Goal: Answer question/provide support: Share knowledge or assist other users

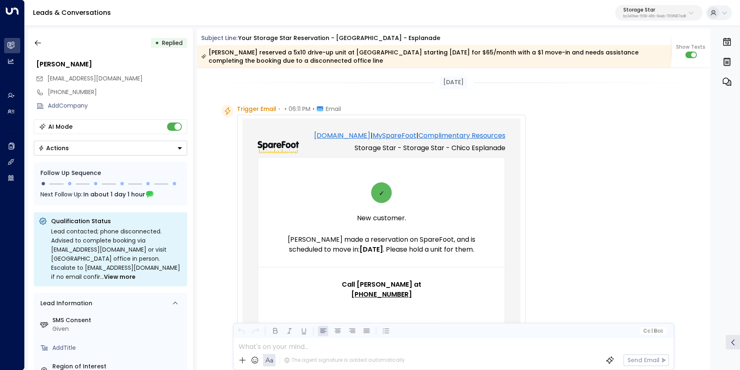
scroll to position [144, 0]
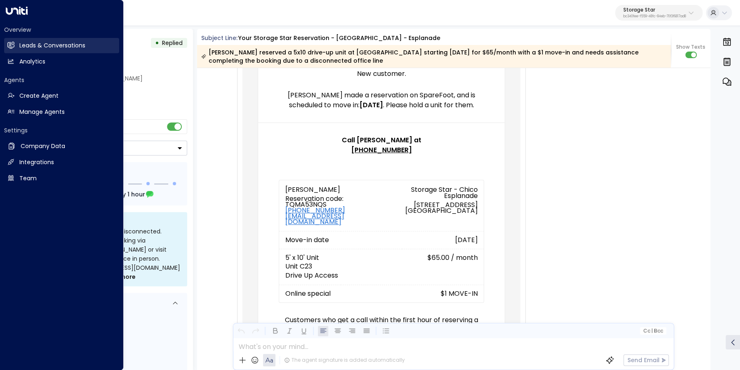
click at [43, 47] on h2 "Leads & Conversations" at bounding box center [52, 45] width 66 height 9
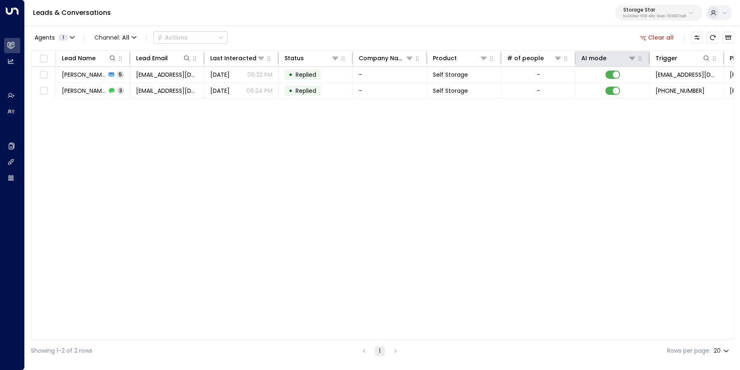
drag, startPoint x: 664, startPoint y: 36, endPoint x: 636, endPoint y: 52, distance: 31.9
click at [664, 37] on button "Clear all" at bounding box center [656, 38] width 41 height 12
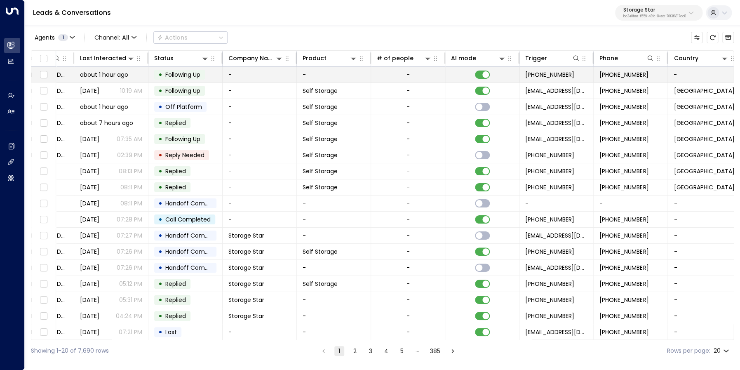
scroll to position [0, 283]
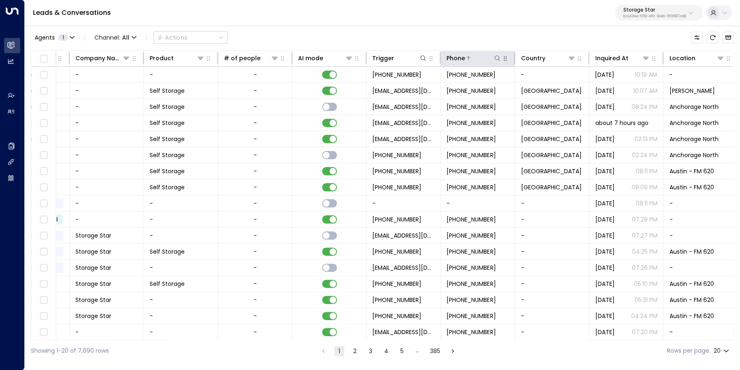
click at [498, 56] on icon at bounding box center [497, 58] width 7 height 7
type input "**********"
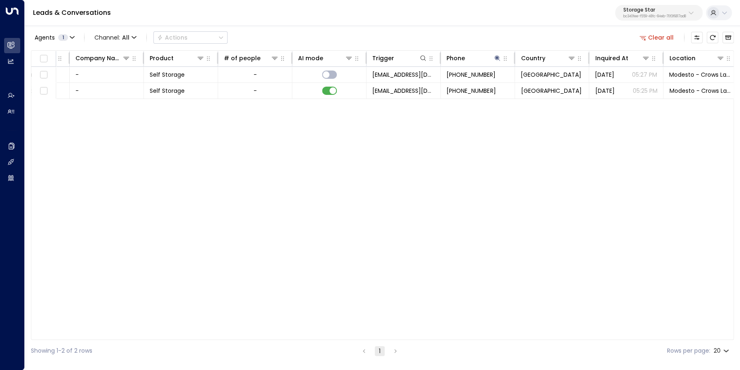
click at [500, 40] on div "Agents 1 Channel: All Actions Clear all" at bounding box center [382, 37] width 703 height 17
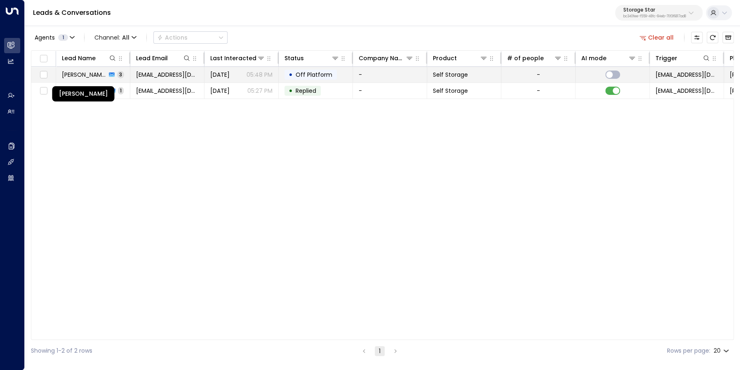
click at [82, 75] on span "[PERSON_NAME]" at bounding box center [84, 74] width 45 height 8
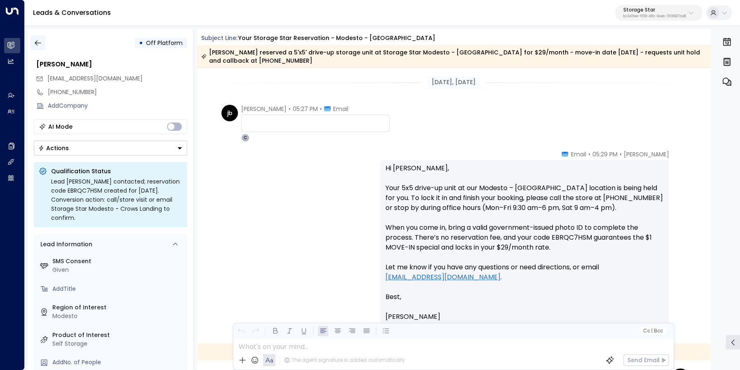
click at [38, 43] on icon "button" at bounding box center [38, 42] width 6 height 5
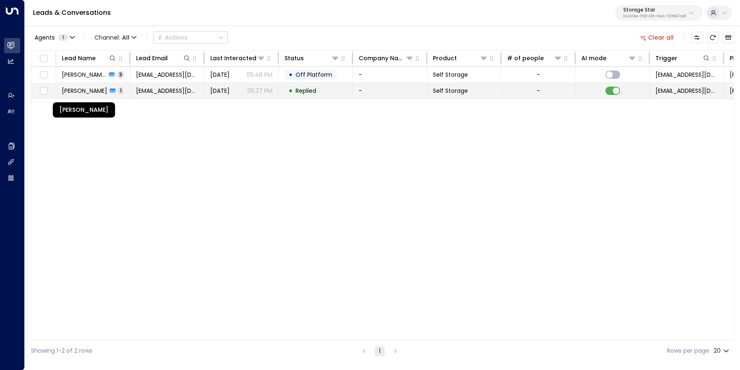
click at [79, 94] on span "[PERSON_NAME]" at bounding box center [84, 91] width 45 height 8
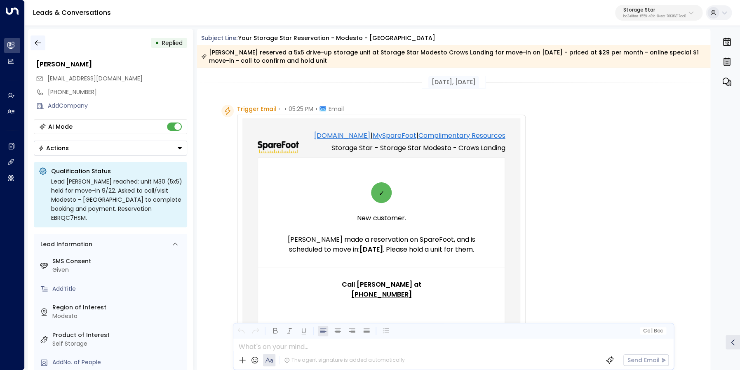
click at [37, 45] on icon "button" at bounding box center [38, 42] width 6 height 5
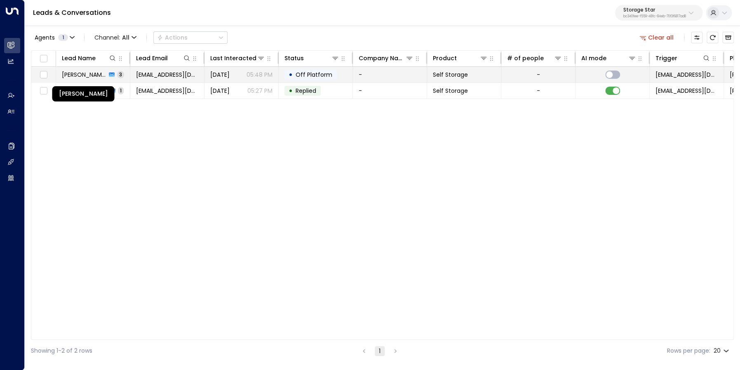
click at [93, 72] on span "[PERSON_NAME]" at bounding box center [84, 74] width 45 height 8
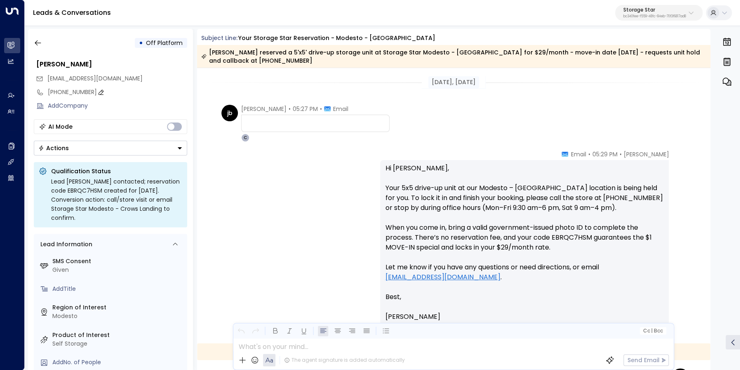
click at [63, 91] on div "[PHONE_NUMBER]" at bounding box center [117, 92] width 139 height 9
click at [63, 91] on input "**********" at bounding box center [116, 92] width 137 height 9
click at [40, 40] on icon "button" at bounding box center [38, 43] width 8 height 8
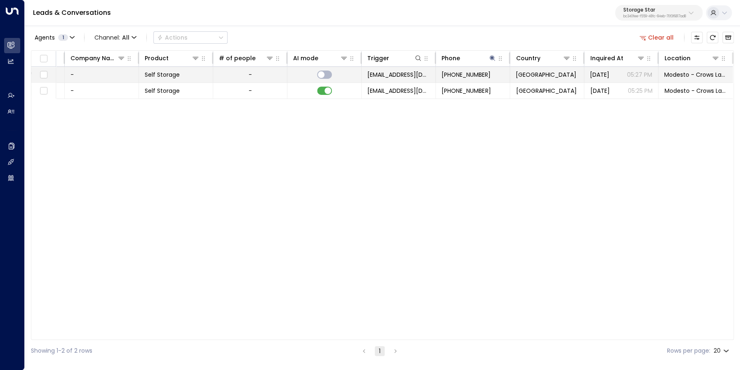
scroll to position [0, 288]
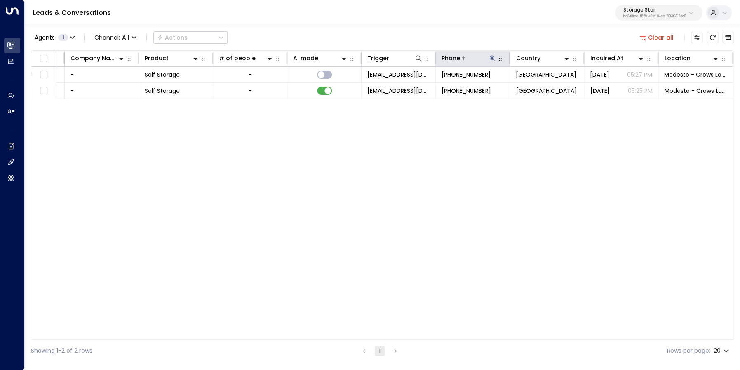
click at [493, 59] on icon at bounding box center [492, 57] width 5 height 5
type input "**********"
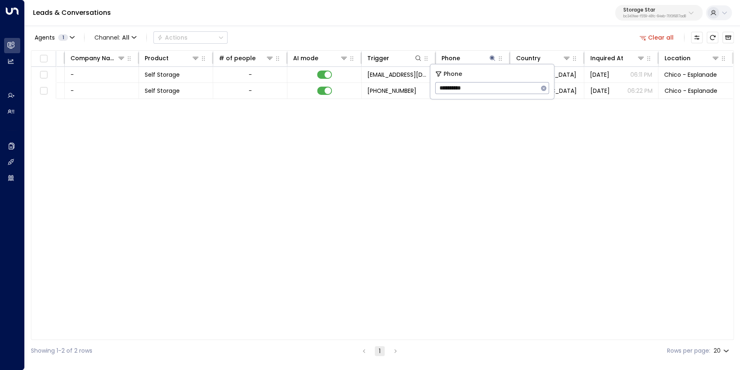
click at [498, 141] on div "Lead Name Lead Email Last Interacted Status Company Name Product # of people AI…" at bounding box center [382, 194] width 703 height 289
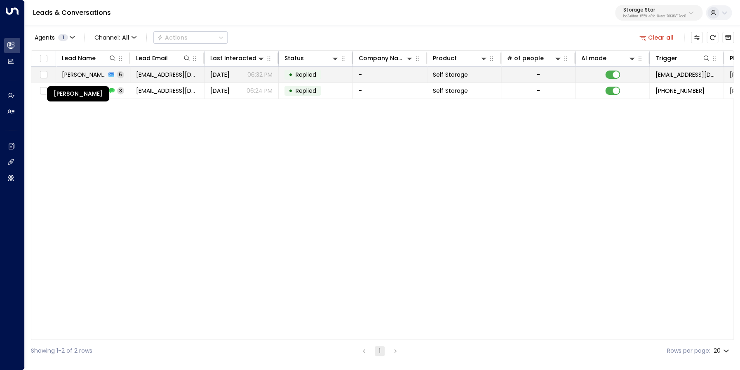
click at [74, 73] on span "[PERSON_NAME]" at bounding box center [84, 74] width 44 height 8
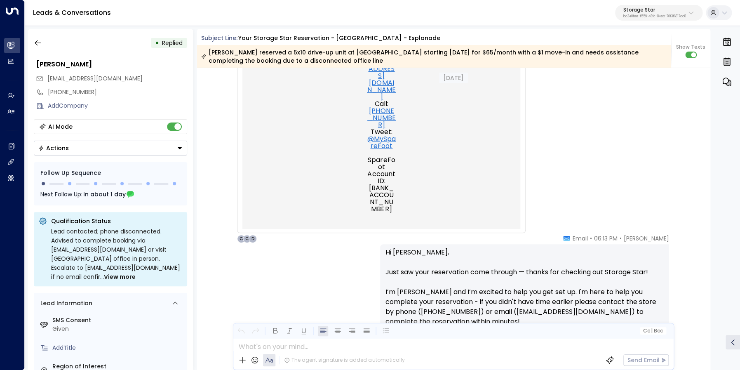
scroll to position [654, 0]
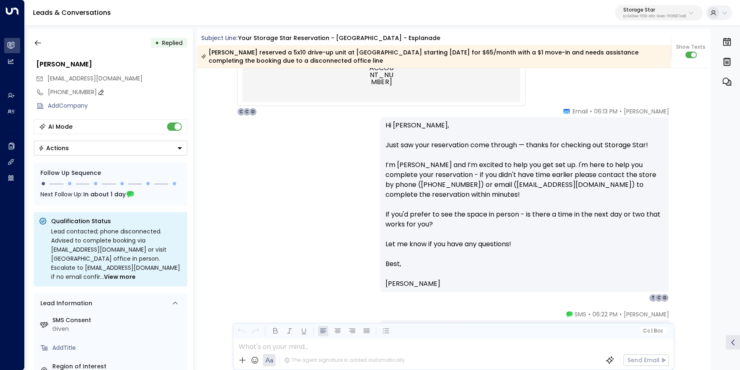
click at [60, 91] on div "[PHONE_NUMBER]" at bounding box center [117, 92] width 139 height 9
click at [60, 91] on input "**********" at bounding box center [116, 92] width 137 height 9
click at [54, 92] on input "**********" at bounding box center [116, 92] width 137 height 9
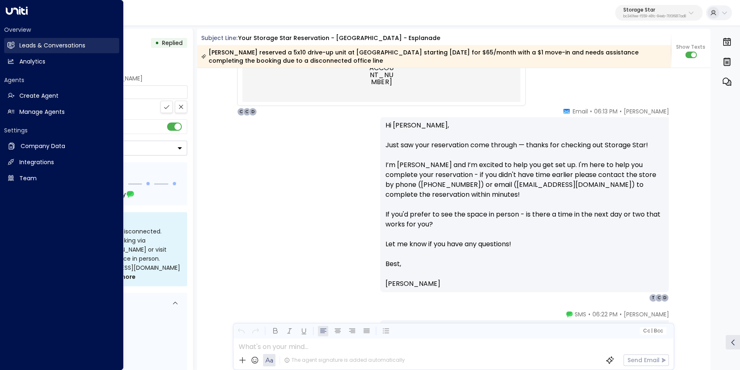
click at [8, 48] on icon at bounding box center [10, 45] width 7 height 7
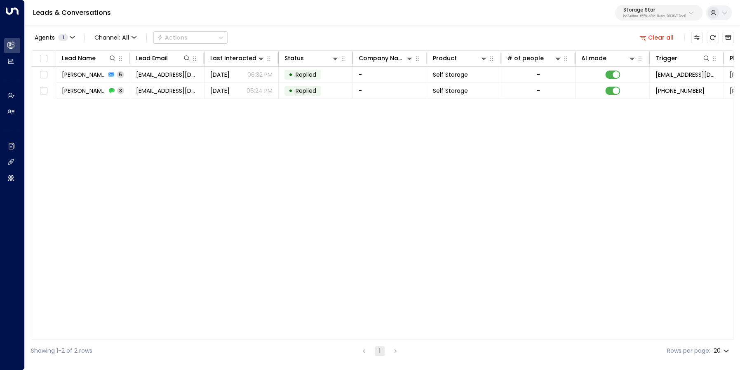
click at [658, 37] on button "Clear all" at bounding box center [656, 38] width 41 height 12
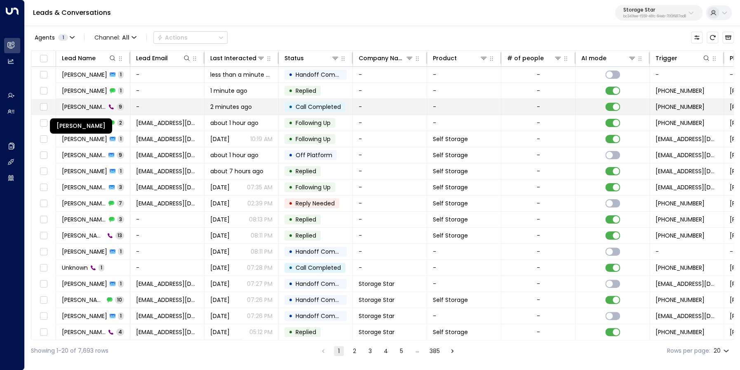
click at [82, 104] on span "[PERSON_NAME]" at bounding box center [84, 107] width 44 height 8
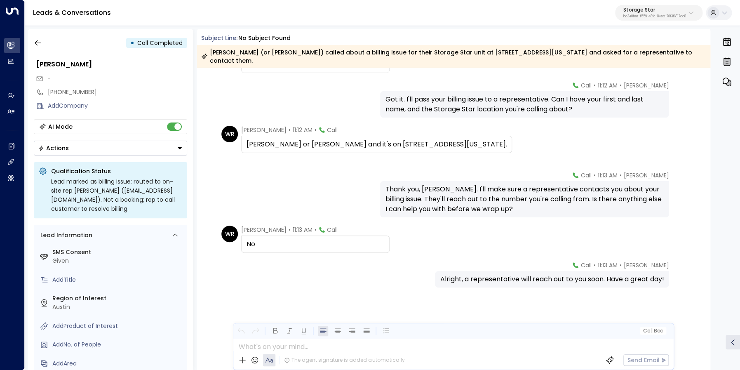
scroll to position [183, 0]
click at [36, 44] on icon "button" at bounding box center [38, 43] width 8 height 8
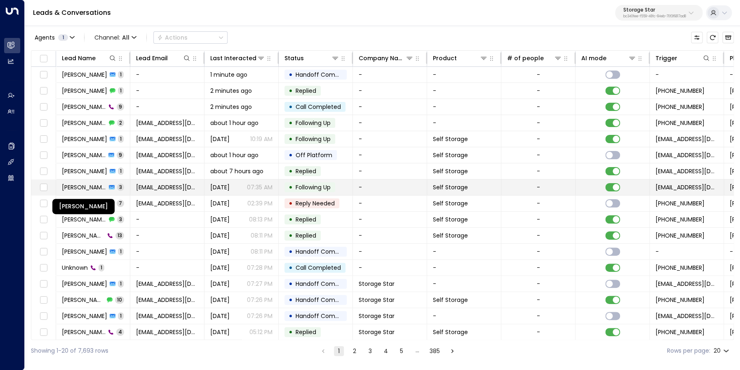
click at [87, 188] on span "[PERSON_NAME]" at bounding box center [84, 187] width 45 height 8
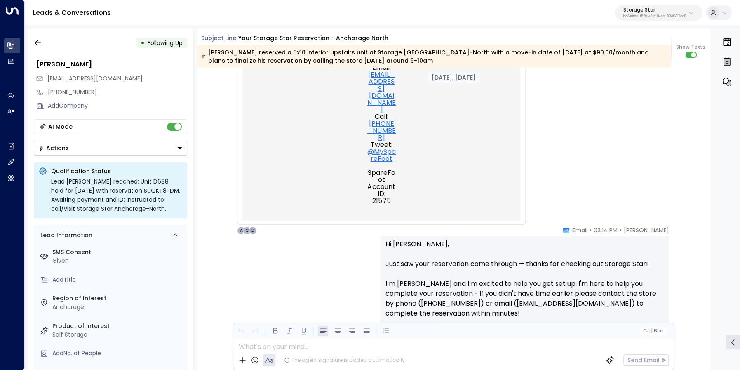
scroll to position [42, 0]
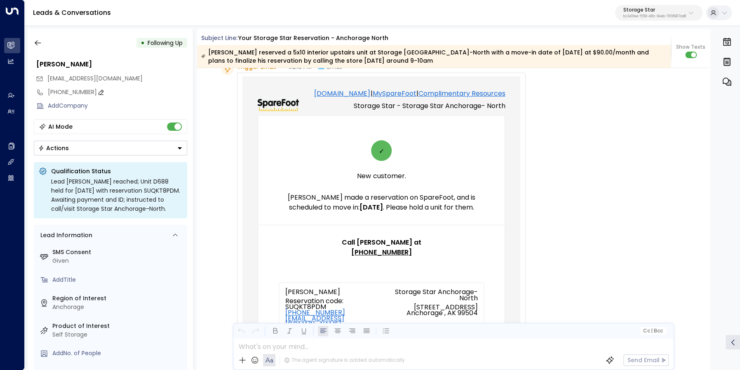
click at [58, 92] on div "[PHONE_NUMBER]" at bounding box center [117, 92] width 139 height 9
drag, startPoint x: 54, startPoint y: 93, endPoint x: 109, endPoint y: 92, distance: 55.2
click at [109, 92] on input "**********" at bounding box center [116, 92] width 137 height 9
click at [38, 43] on icon "button" at bounding box center [38, 42] width 6 height 5
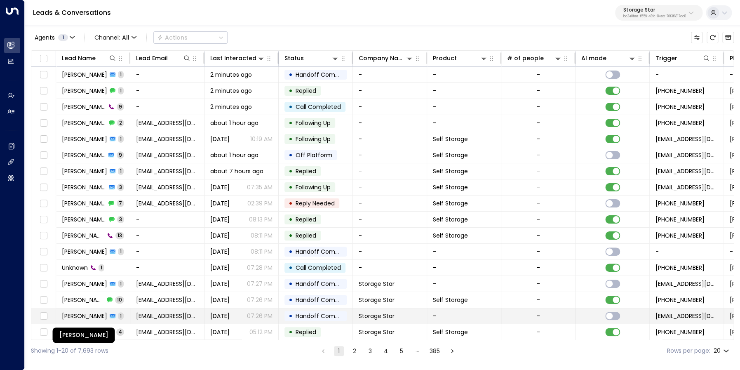
scroll to position [11, 0]
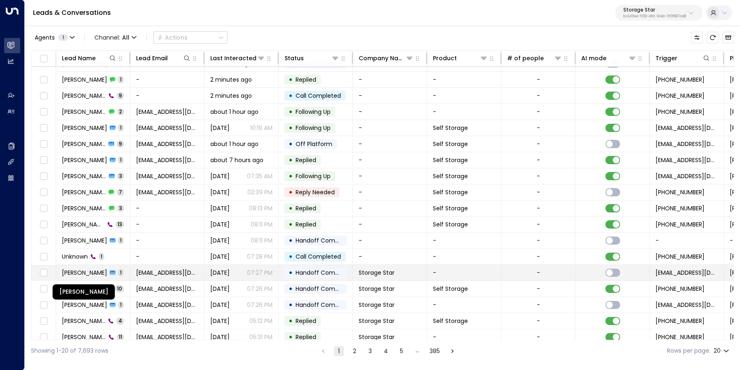
click at [90, 272] on span "[PERSON_NAME]" at bounding box center [84, 272] width 45 height 8
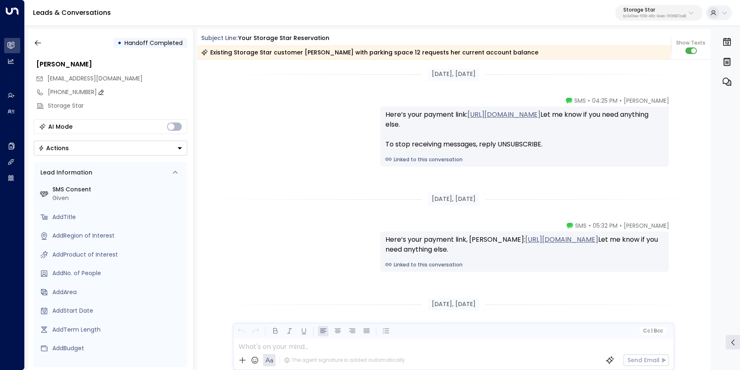
click at [63, 95] on div "[PHONE_NUMBER]" at bounding box center [117, 92] width 139 height 9
drag, startPoint x: 54, startPoint y: 93, endPoint x: 101, endPoint y: 94, distance: 47.4
click at [101, 94] on input "**********" at bounding box center [116, 92] width 137 height 9
click at [40, 47] on icon "button" at bounding box center [38, 43] width 8 height 8
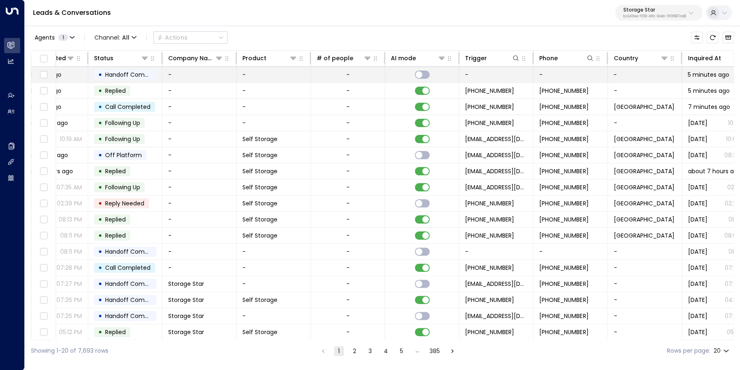
scroll to position [0, 288]
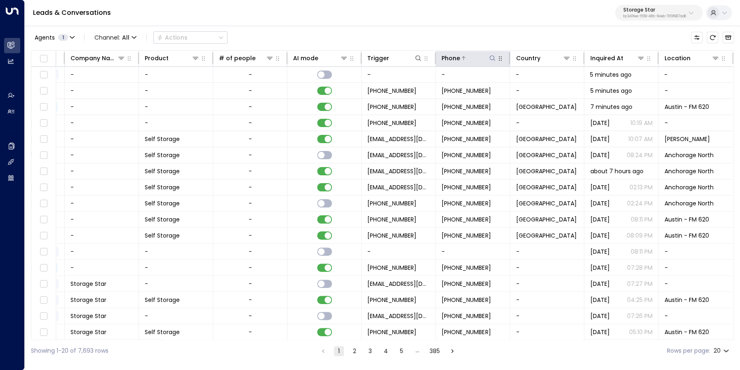
click at [485, 59] on div at bounding box center [478, 58] width 36 height 8
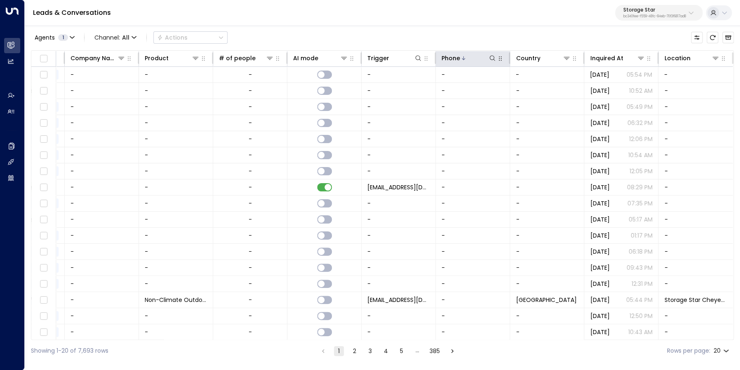
click at [496, 60] on button "button" at bounding box center [500, 58] width 8 height 8
click at [492, 60] on icon at bounding box center [491, 57] width 5 height 5
type input "**********"
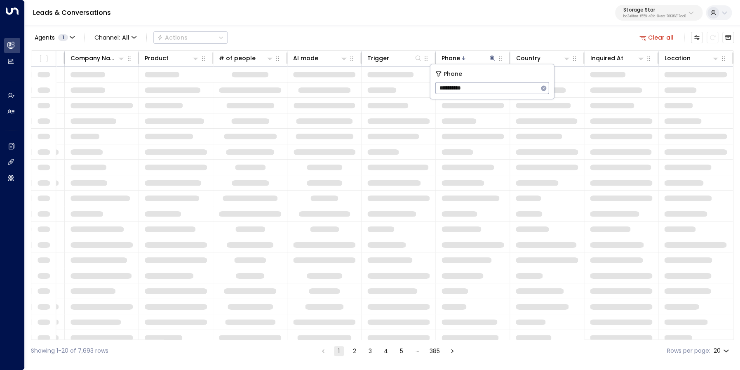
click at [550, 33] on div "Agents 1 Channel: All Actions Clear all" at bounding box center [382, 37] width 703 height 17
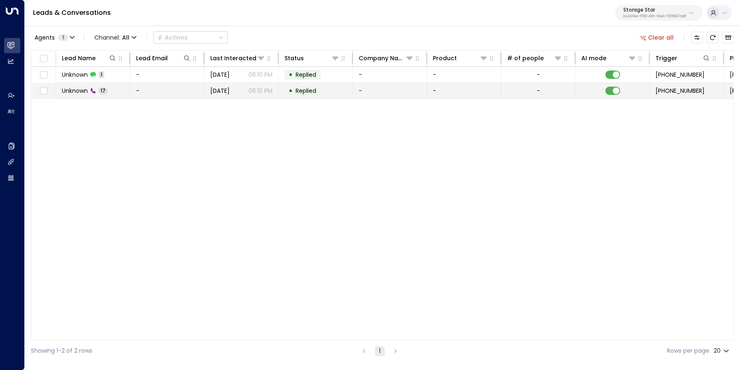
click at [84, 89] on span "Unknown" at bounding box center [75, 91] width 26 height 8
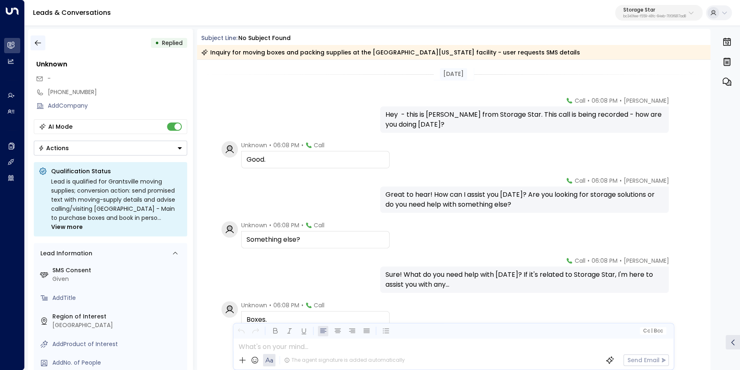
click at [37, 42] on icon "button" at bounding box center [38, 43] width 8 height 8
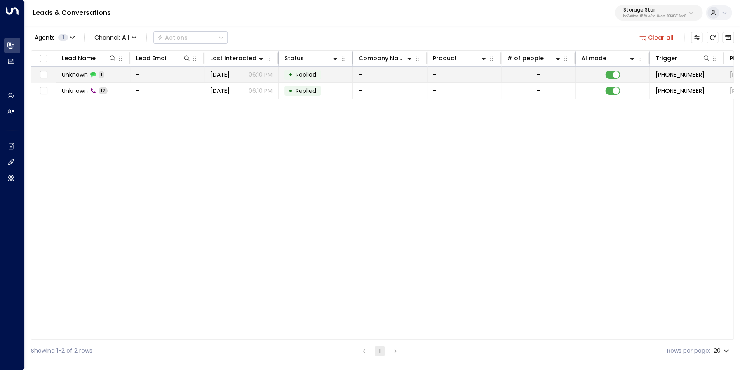
click at [77, 73] on span "Unknown" at bounding box center [75, 74] width 26 height 8
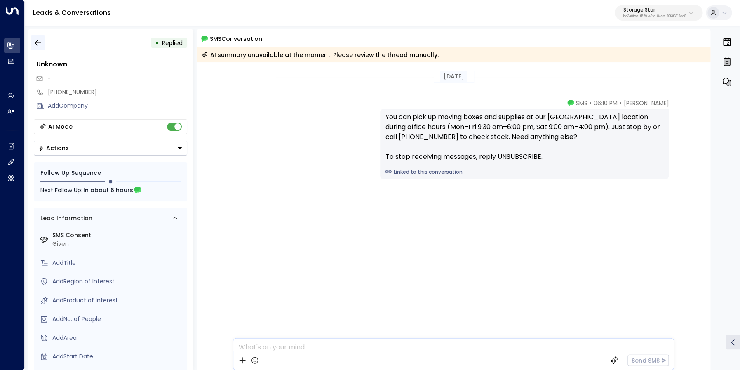
click at [41, 42] on icon "button" at bounding box center [38, 43] width 8 height 8
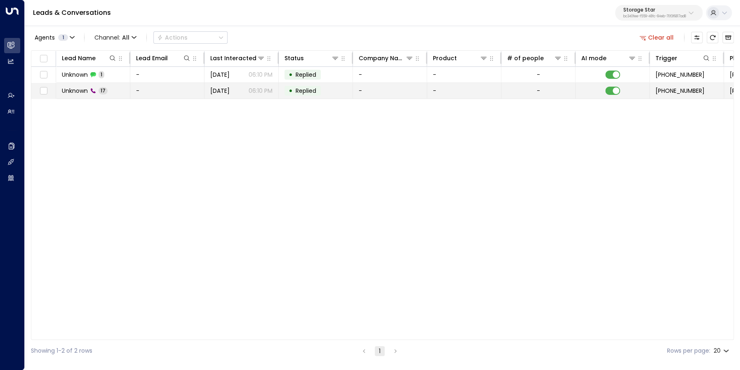
click at [84, 90] on span "Unknown" at bounding box center [75, 91] width 26 height 8
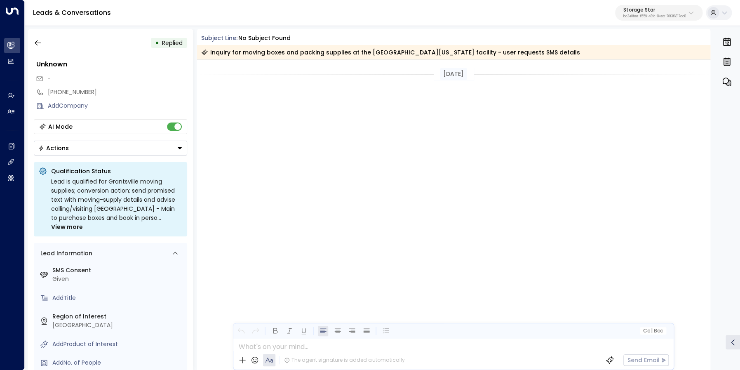
scroll to position [645, 0]
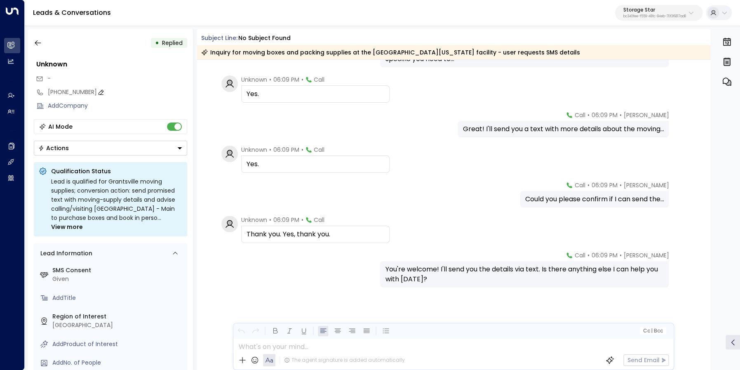
click at [61, 91] on div "[PHONE_NUMBER]" at bounding box center [117, 92] width 139 height 9
drag, startPoint x: 54, startPoint y: 93, endPoint x: 88, endPoint y: 94, distance: 33.8
click at [88, 94] on input "**********" at bounding box center [116, 92] width 137 height 9
click at [41, 45] on icon "button" at bounding box center [38, 43] width 8 height 8
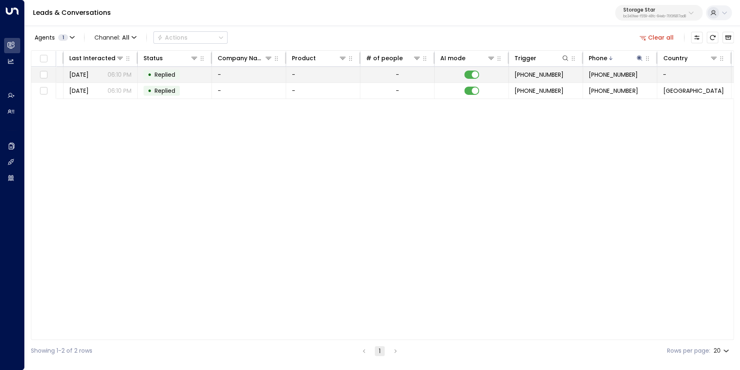
scroll to position [0, 288]
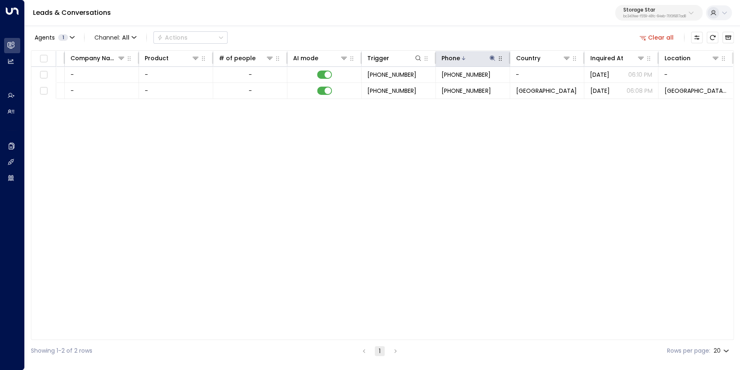
click at [492, 58] on icon at bounding box center [492, 57] width 5 height 5
click at [480, 87] on input "**********" at bounding box center [486, 87] width 103 height 15
type input "**********"
click at [443, 24] on div "Leads & Conversations Storage Star bc340fee-f559-48fc-84eb-70f3f6817ad8" at bounding box center [382, 13] width 715 height 26
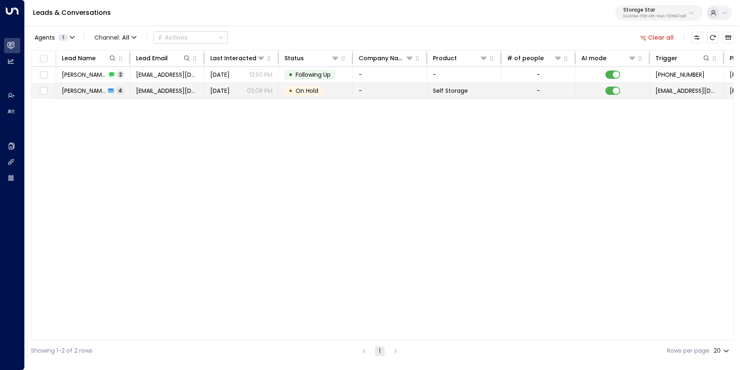
click at [76, 90] on span "[PERSON_NAME]" at bounding box center [84, 91] width 44 height 8
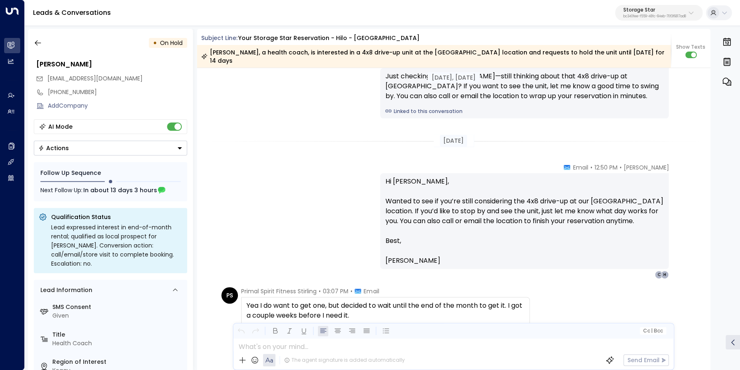
scroll to position [1009, 0]
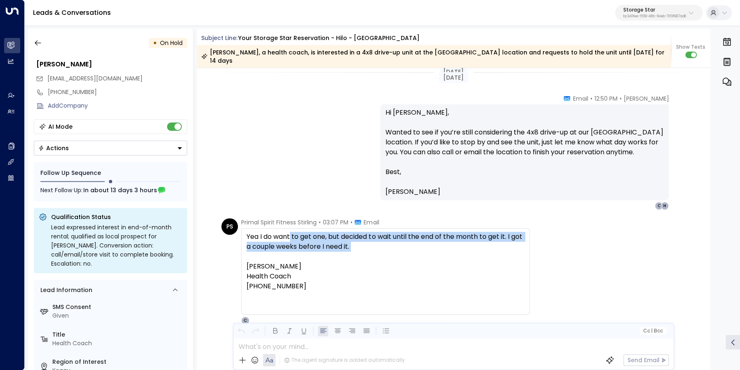
drag, startPoint x: 291, startPoint y: 231, endPoint x: 367, endPoint y: 247, distance: 77.9
click at [367, 247] on div "Yea I do want to get one, but decided to wait until the end of the month to get…" at bounding box center [385, 261] width 278 height 59
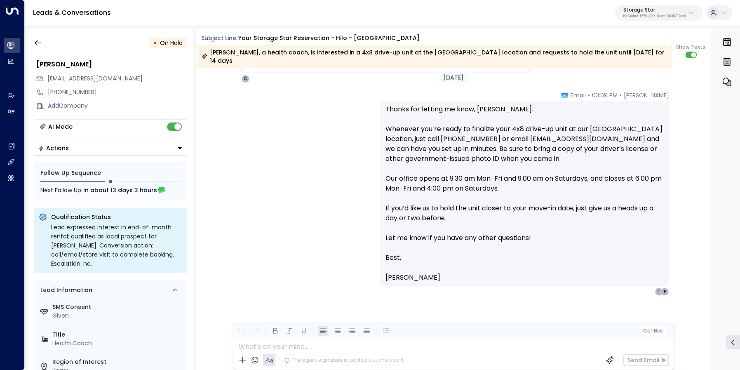
scroll to position [1251, 0]
click at [37, 45] on icon "button" at bounding box center [38, 43] width 8 height 8
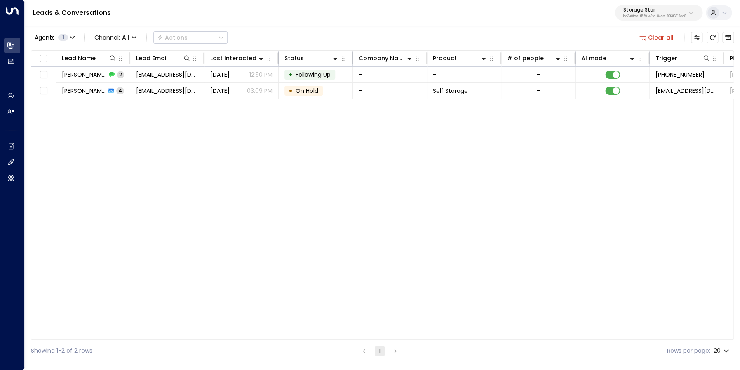
click at [654, 39] on button "Clear all" at bounding box center [656, 38] width 41 height 12
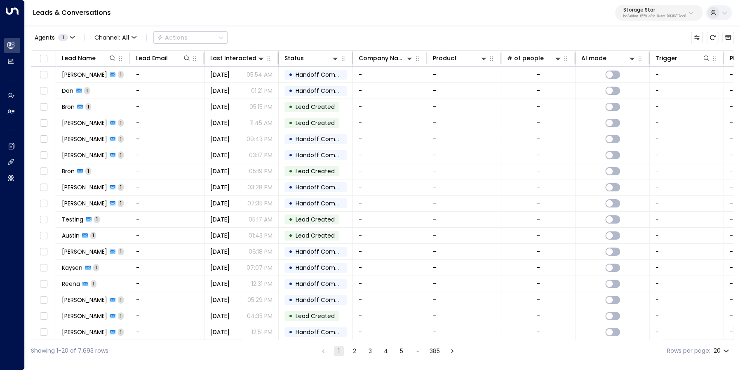
scroll to position [0, 288]
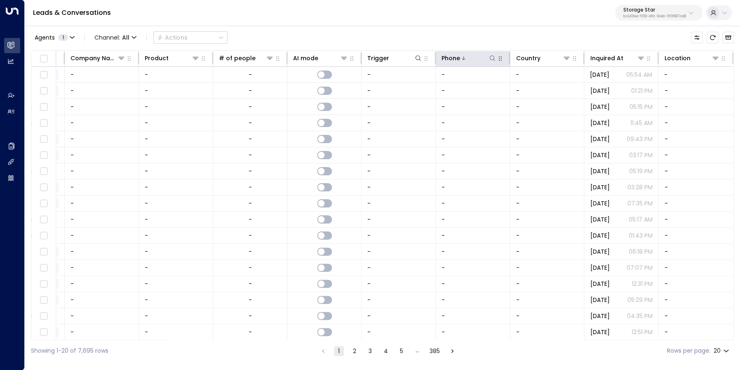
click at [493, 61] on icon at bounding box center [492, 58] width 7 height 7
type input "**********"
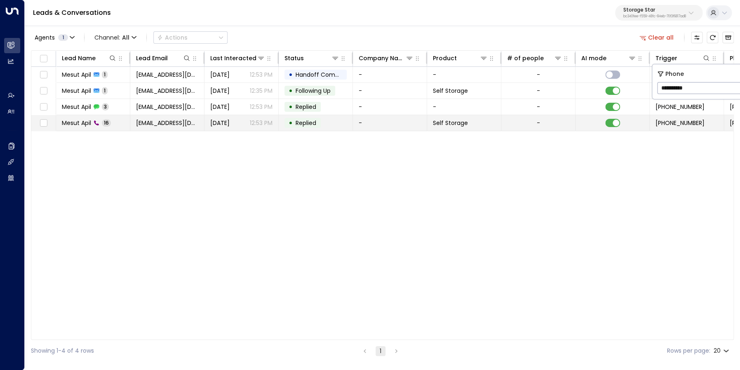
click at [74, 124] on span "Mesut Apil" at bounding box center [76, 123] width 29 height 8
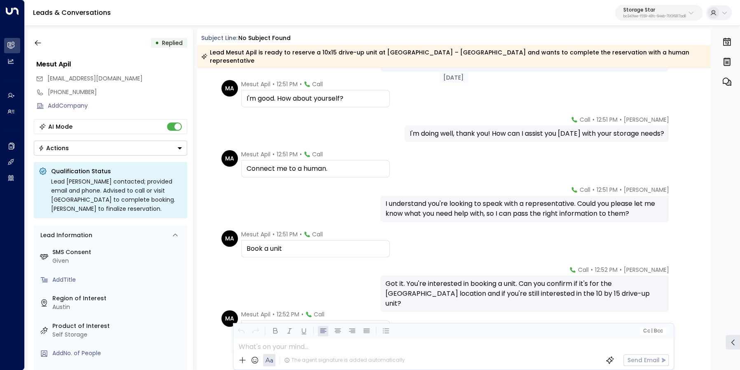
scroll to position [70, 0]
click at [268, 243] on div "Book a unit" at bounding box center [315, 248] width 138 height 10
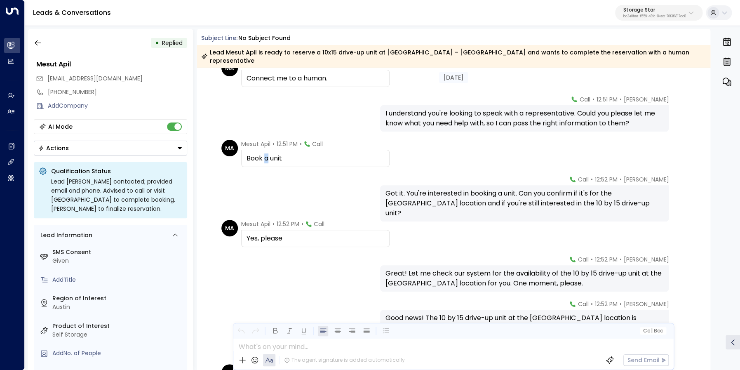
scroll to position [204, 0]
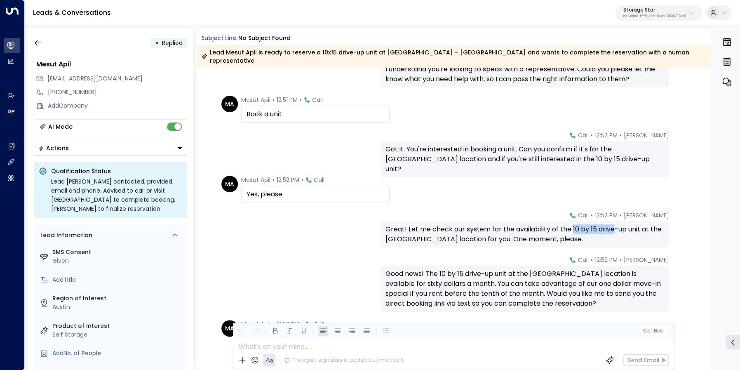
drag, startPoint x: 573, startPoint y: 221, endPoint x: 613, endPoint y: 220, distance: 40.4
click at [613, 224] on div "Great! Let me check our system for the availability of the 10 by 15 drive-up un…" at bounding box center [524, 234] width 279 height 20
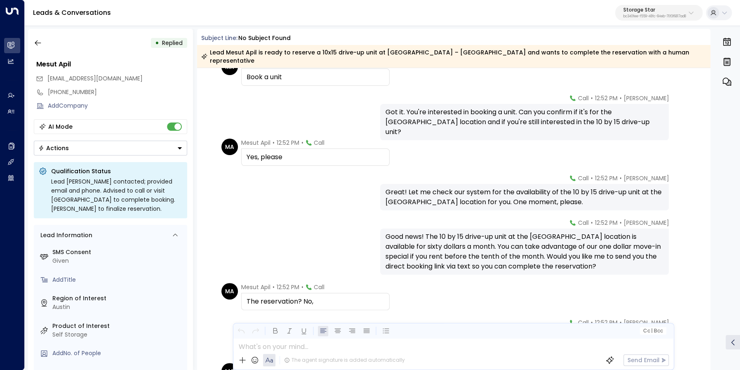
scroll to position [232, 0]
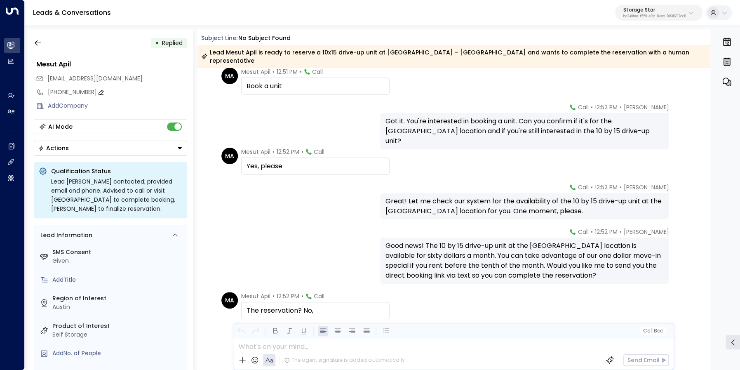
click at [73, 88] on div "[PHONE_NUMBER]" at bounding box center [117, 92] width 139 height 9
drag, startPoint x: 54, startPoint y: 92, endPoint x: 108, endPoint y: 93, distance: 54.4
click at [108, 93] on input "**********" at bounding box center [116, 92] width 137 height 9
click at [36, 40] on icon "button" at bounding box center [38, 43] width 8 height 8
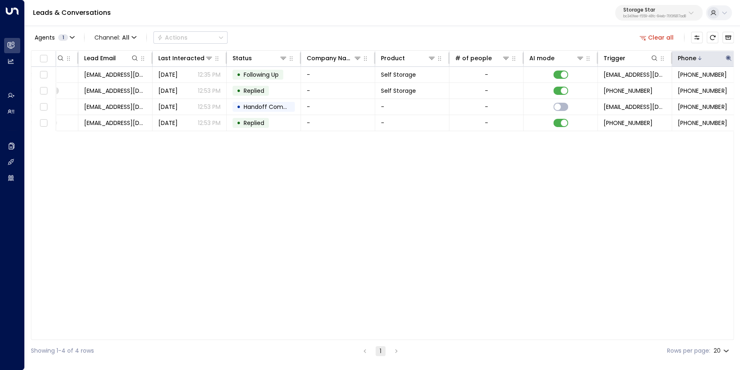
scroll to position [0, 164]
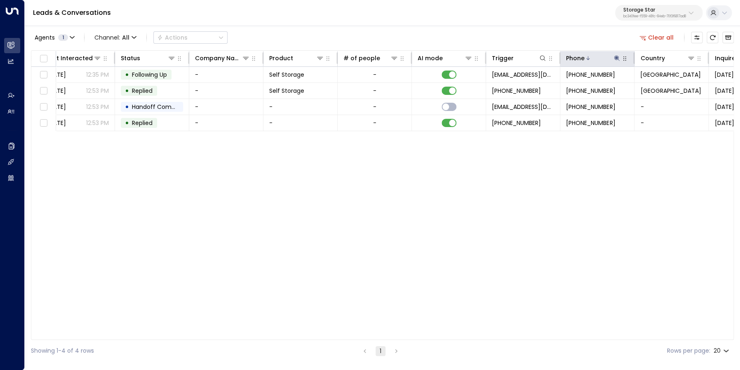
click at [620, 59] on button "button" at bounding box center [624, 58] width 8 height 8
click at [618, 59] on icon at bounding box center [616, 57] width 5 height 5
type input "**********"
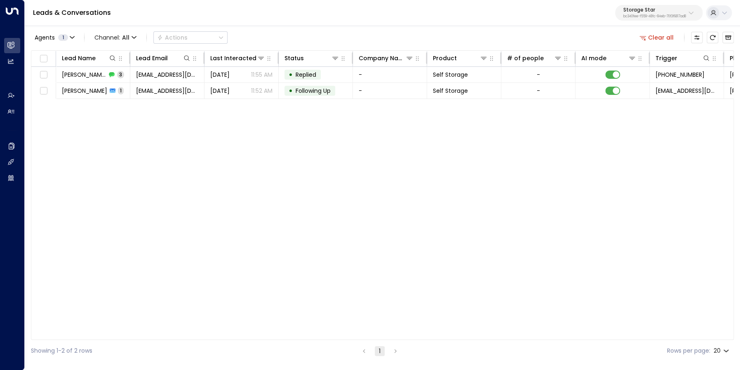
drag, startPoint x: 227, startPoint y: 141, endPoint x: 72, endPoint y: 97, distance: 160.5
click at [226, 140] on div "Lead Name Lead Email Last Interacted Status Company Name Product # of people AI…" at bounding box center [382, 194] width 703 height 289
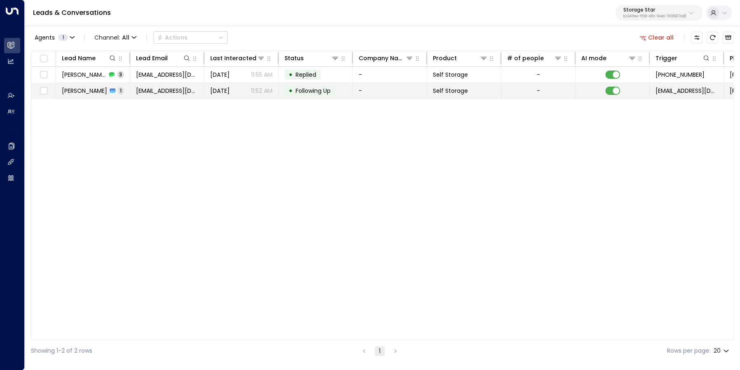
click at [71, 91] on span "[PERSON_NAME]" at bounding box center [84, 91] width 45 height 8
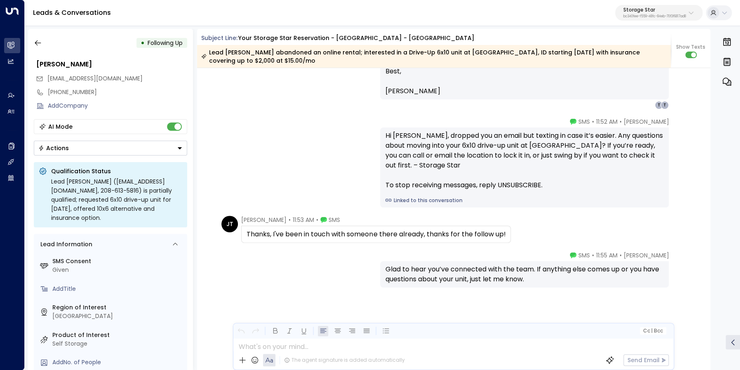
scroll to position [680, 0]
click at [305, 237] on div "Thanks, I've been in touch with someone there already, thanks for the follow up!" at bounding box center [375, 234] width 259 height 10
click at [65, 92] on div "[PHONE_NUMBER]" at bounding box center [117, 92] width 139 height 9
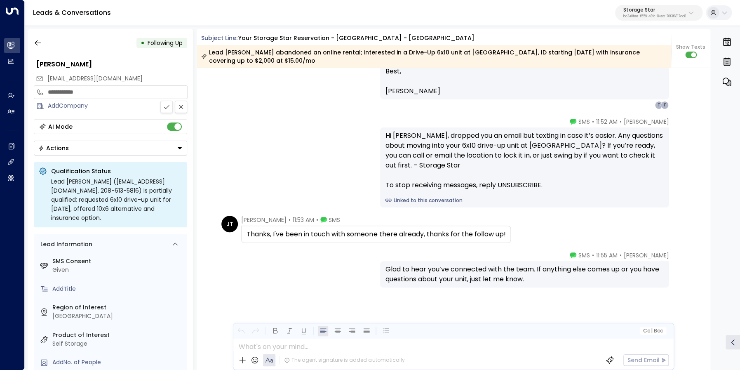
drag, startPoint x: 54, startPoint y: 92, endPoint x: 94, endPoint y: 91, distance: 40.0
click at [94, 91] on input "**********" at bounding box center [116, 92] width 137 height 9
click at [75, 79] on span "[EMAIL_ADDRESS][DOMAIN_NAME]" at bounding box center [94, 78] width 95 height 8
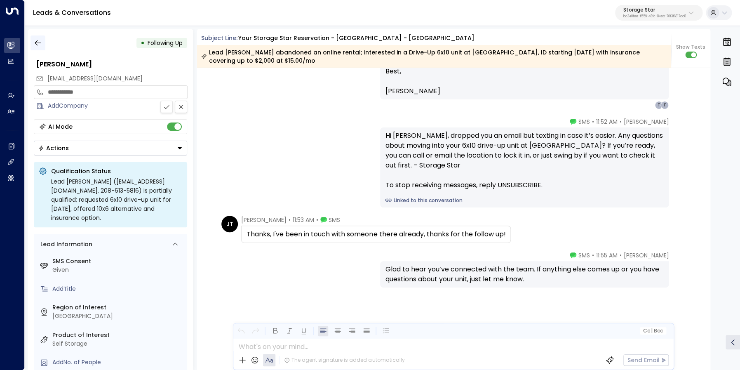
click at [40, 40] on icon "button" at bounding box center [38, 43] width 8 height 8
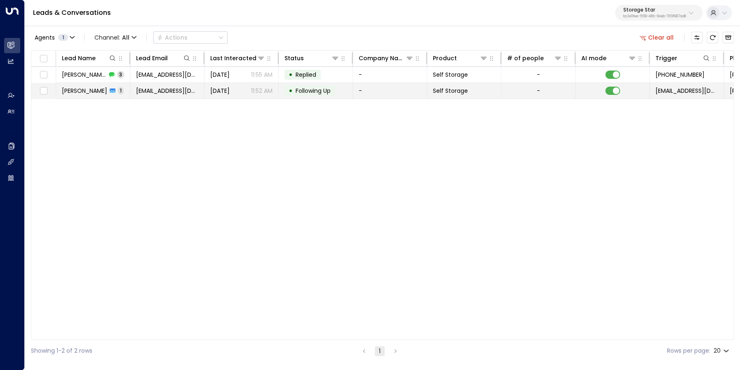
scroll to position [0, 288]
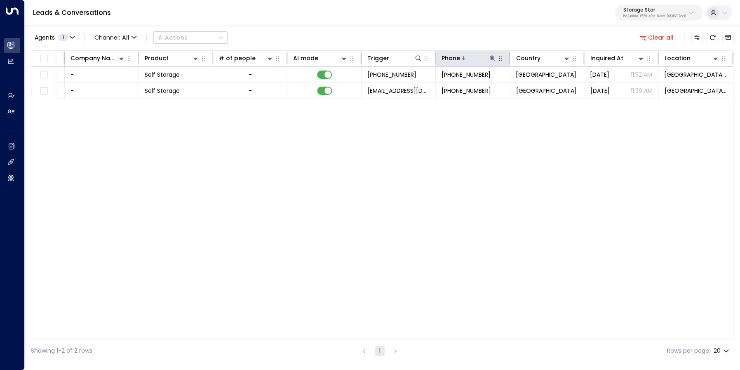
click at [493, 59] on icon at bounding box center [492, 58] width 7 height 7
click at [468, 93] on input "**********" at bounding box center [486, 87] width 103 height 15
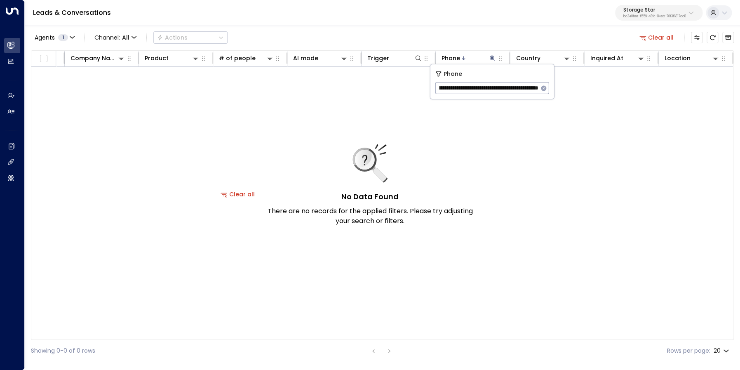
click at [468, 87] on input "**********" at bounding box center [486, 87] width 103 height 15
paste input "text"
type input "**********"
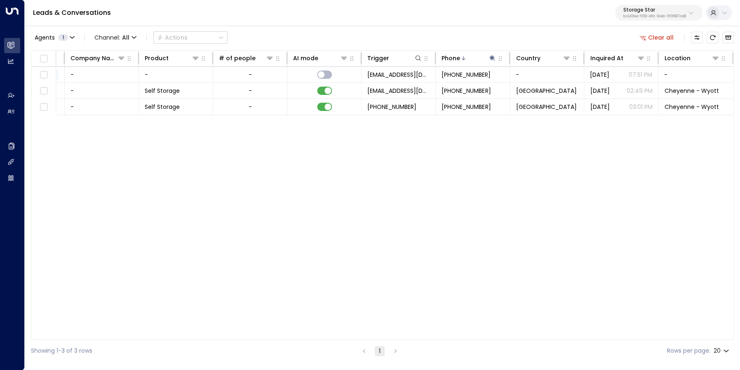
click at [348, 167] on div "Lead Name Lead Email Last Interacted Status Company Name Product # of people AI…" at bounding box center [382, 194] width 703 height 289
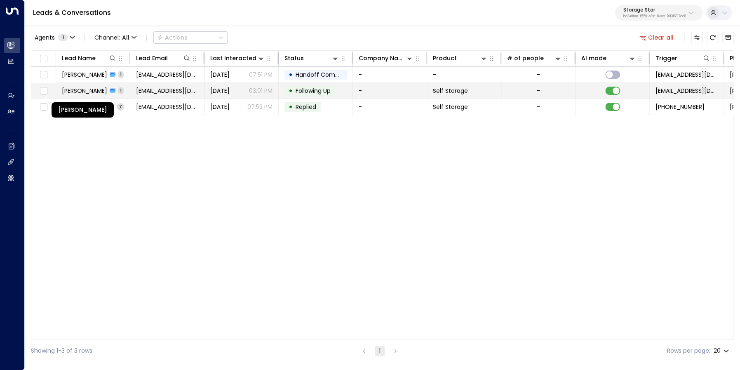
click at [92, 87] on span "[PERSON_NAME]" at bounding box center [84, 91] width 45 height 8
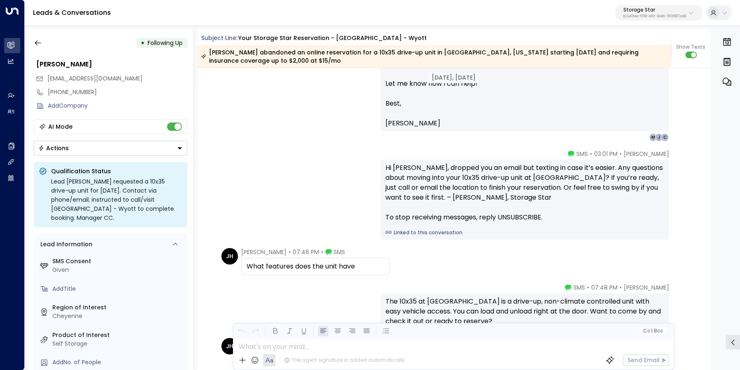
scroll to position [636, 0]
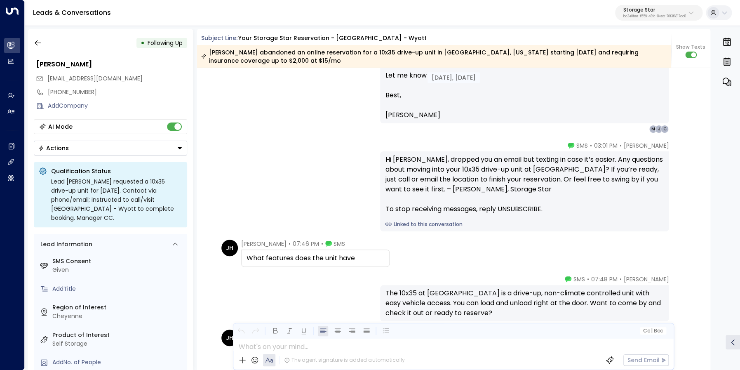
click at [346, 259] on div "What features does the unit have" at bounding box center [315, 258] width 138 height 10
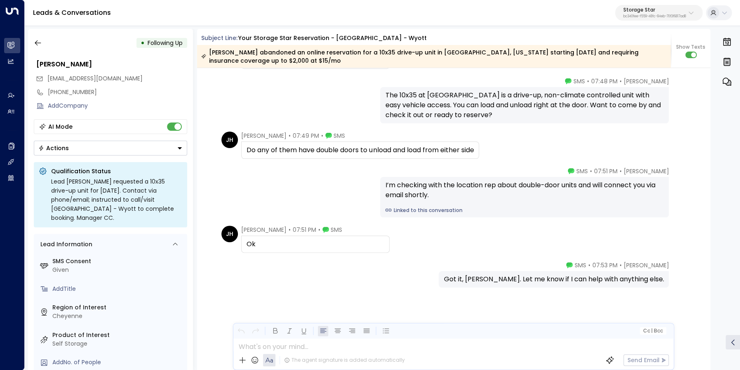
scroll to position [834, 0]
click at [41, 41] on icon "button" at bounding box center [38, 43] width 8 height 8
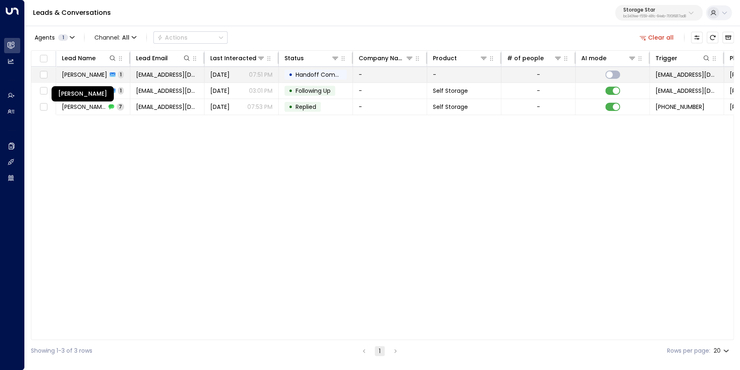
click at [77, 73] on span "[PERSON_NAME]" at bounding box center [84, 74] width 45 height 8
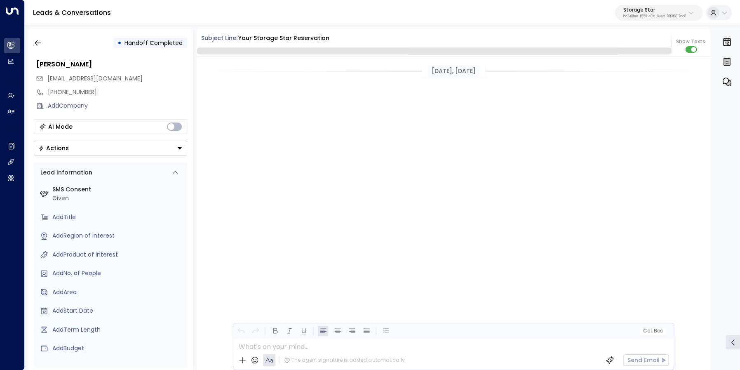
scroll to position [683, 0]
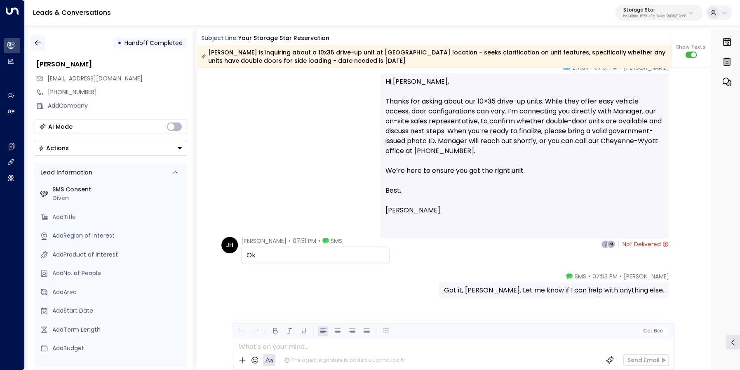
click at [35, 43] on icon "button" at bounding box center [38, 42] width 6 height 5
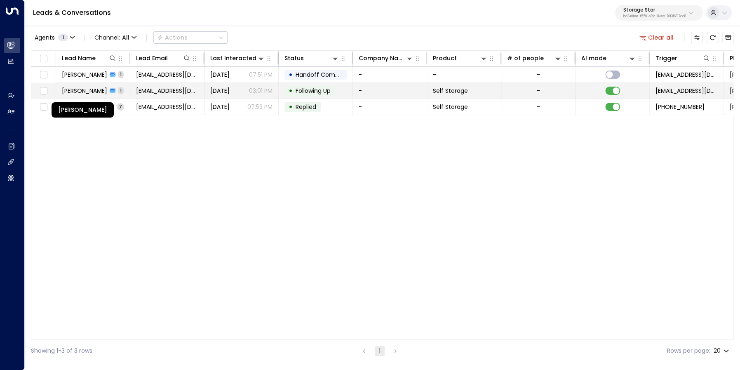
click at [89, 92] on span "[PERSON_NAME]" at bounding box center [84, 91] width 45 height 8
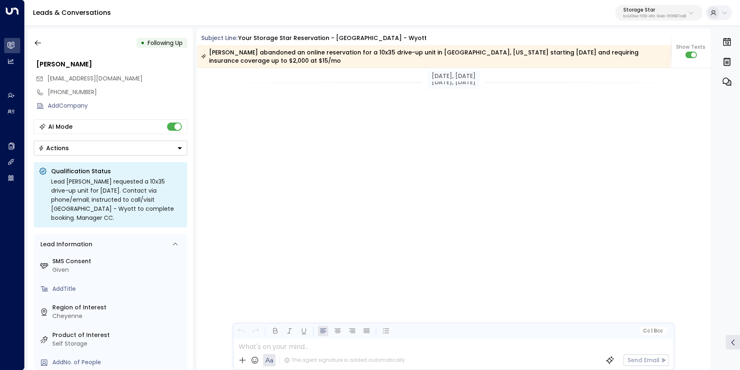
scroll to position [834, 0]
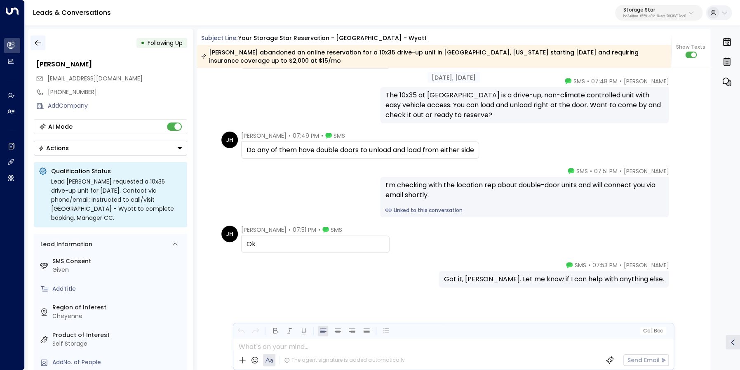
click at [42, 43] on icon "button" at bounding box center [38, 43] width 8 height 8
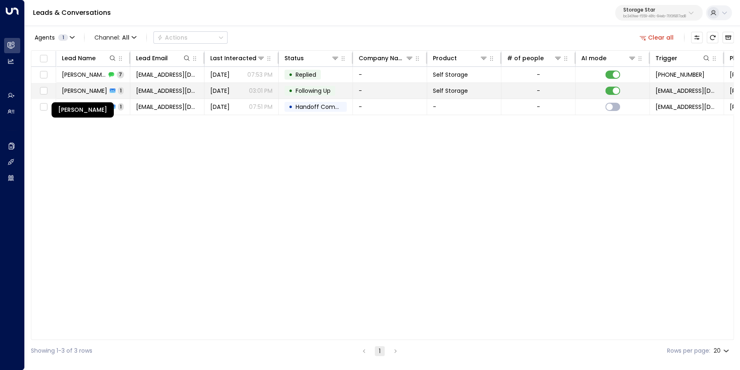
click at [91, 91] on span "[PERSON_NAME]" at bounding box center [84, 91] width 45 height 8
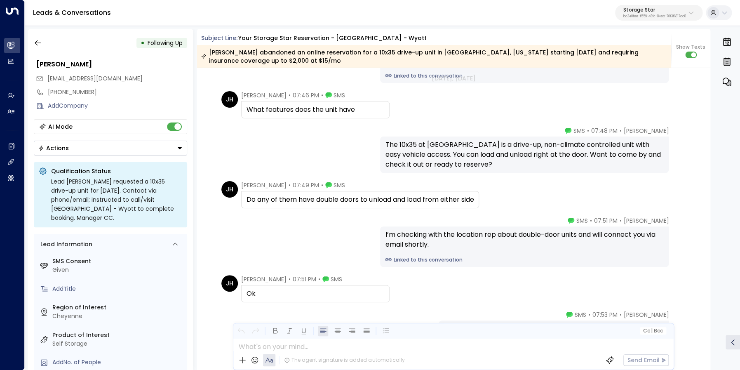
scroll to position [786, 0]
click at [38, 44] on icon "button" at bounding box center [38, 43] width 8 height 8
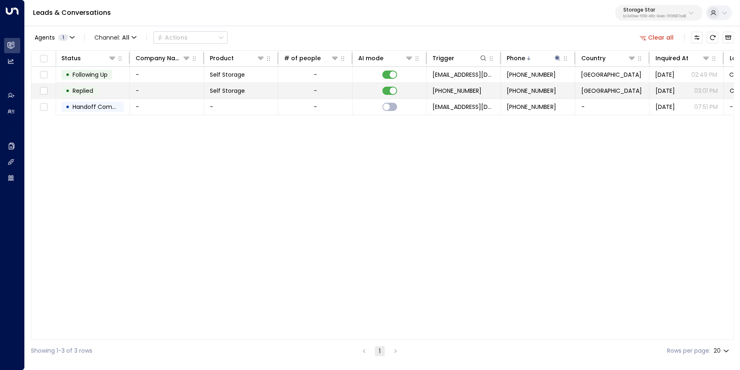
scroll to position [0, 288]
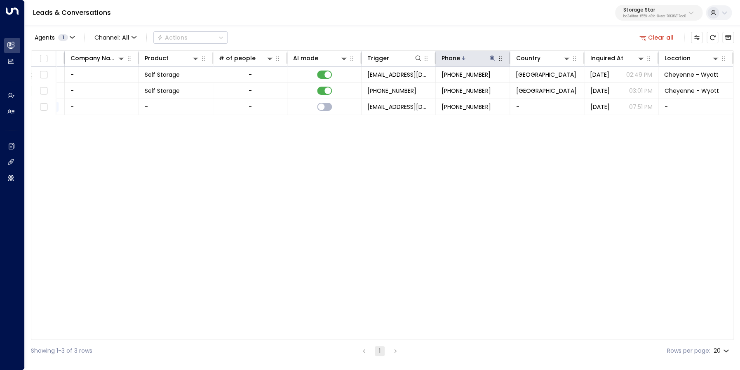
click at [490, 59] on icon at bounding box center [492, 58] width 7 height 7
click at [476, 85] on input "**********" at bounding box center [486, 87] width 103 height 15
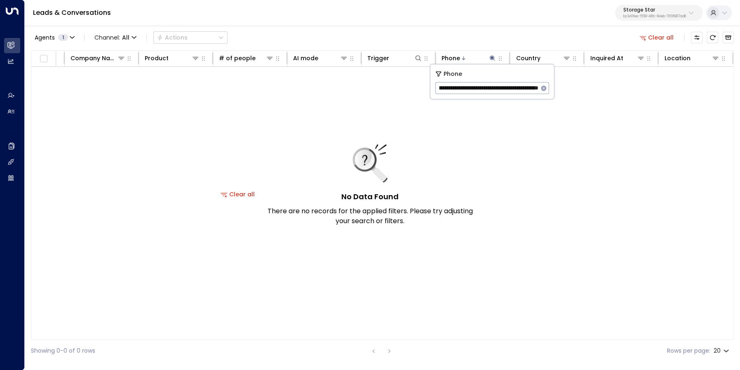
paste input "text"
type input "**********"
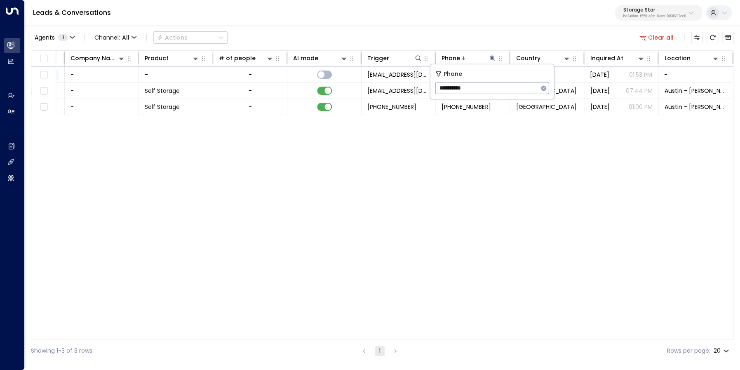
click at [302, 37] on div "Agents 1 Channel: All Actions Clear all" at bounding box center [382, 37] width 703 height 17
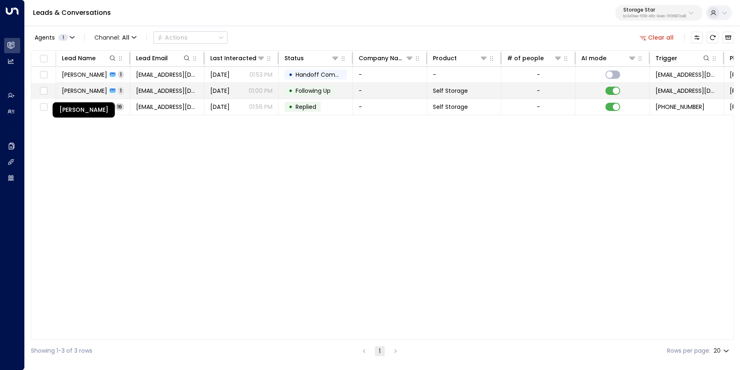
click at [80, 88] on span "[PERSON_NAME]" at bounding box center [84, 91] width 45 height 8
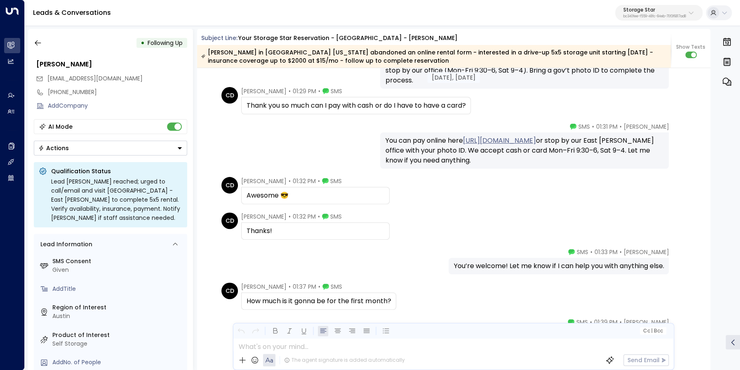
scroll to position [966, 0]
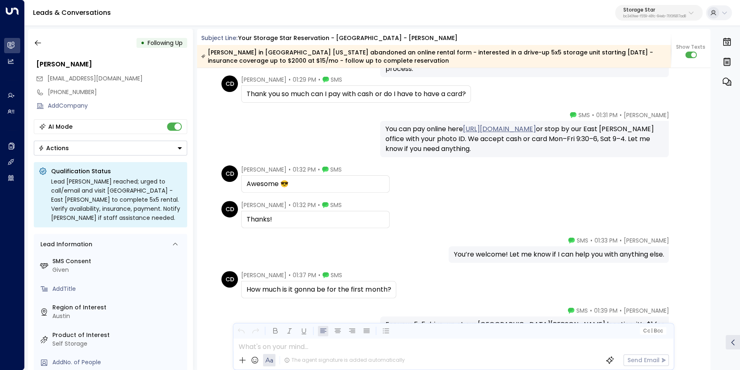
click at [330, 288] on div "How much is it gonna be for the first month?" at bounding box center [318, 289] width 144 height 10
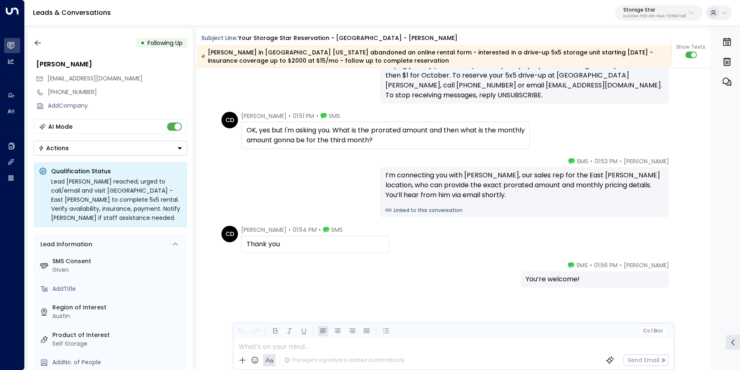
scroll to position [1335, 0]
click at [111, 79] on span "[EMAIL_ADDRESS][DOMAIN_NAME]" at bounding box center [94, 78] width 95 height 8
click at [40, 43] on icon "button" at bounding box center [38, 42] width 6 height 5
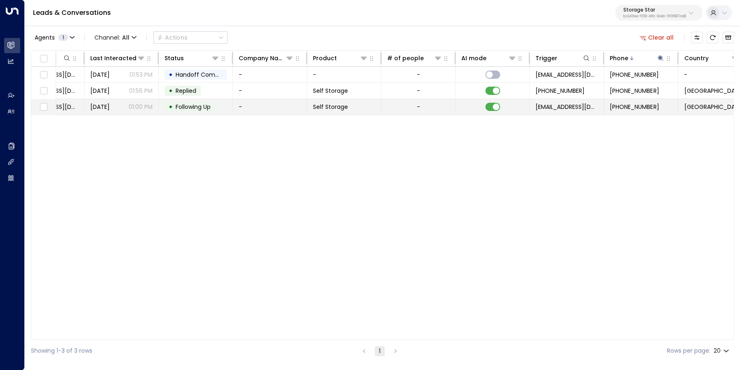
scroll to position [0, 252]
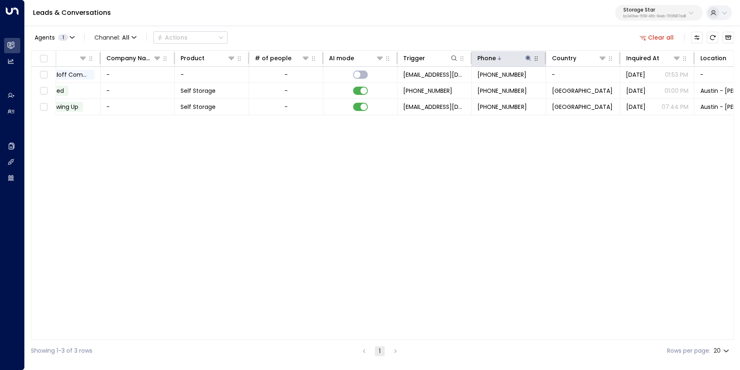
click at [528, 58] on icon at bounding box center [527, 57] width 5 height 5
click at [509, 89] on input "**********" at bounding box center [522, 87] width 103 height 15
type input "**********"
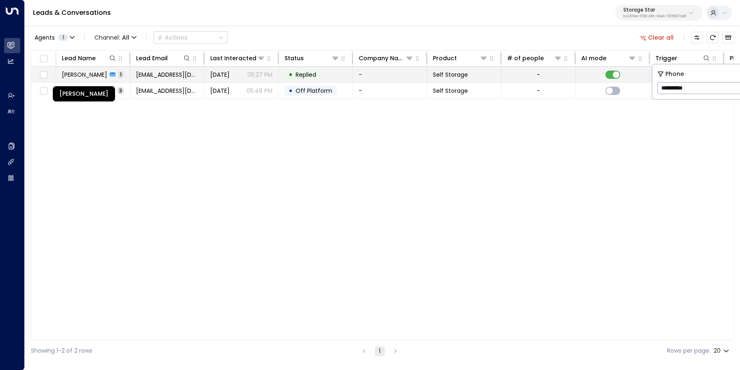
click at [86, 74] on span "[PERSON_NAME]" at bounding box center [84, 74] width 45 height 8
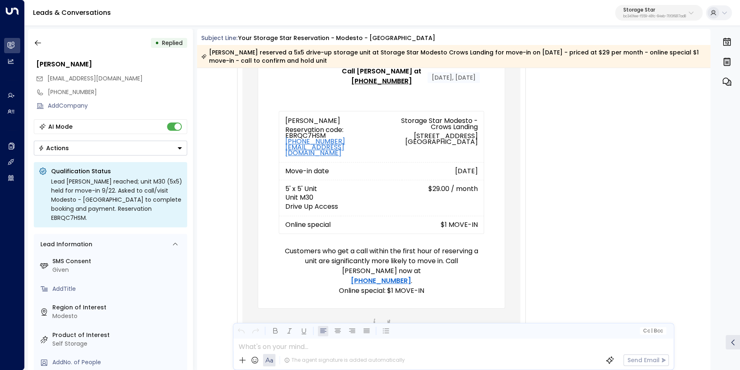
scroll to position [213, 0]
click at [41, 41] on icon "button" at bounding box center [38, 43] width 8 height 8
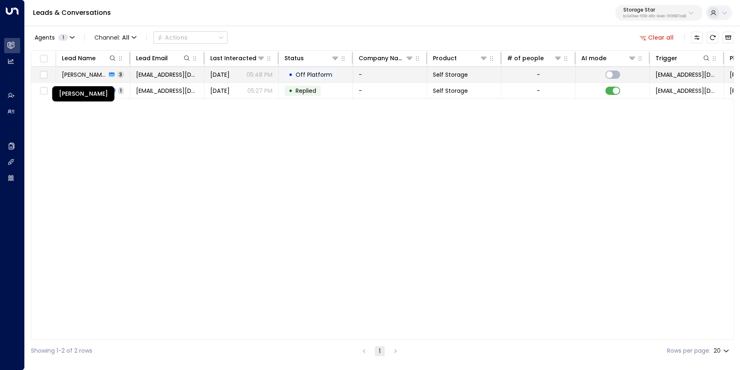
click at [80, 74] on span "[PERSON_NAME]" at bounding box center [84, 74] width 45 height 8
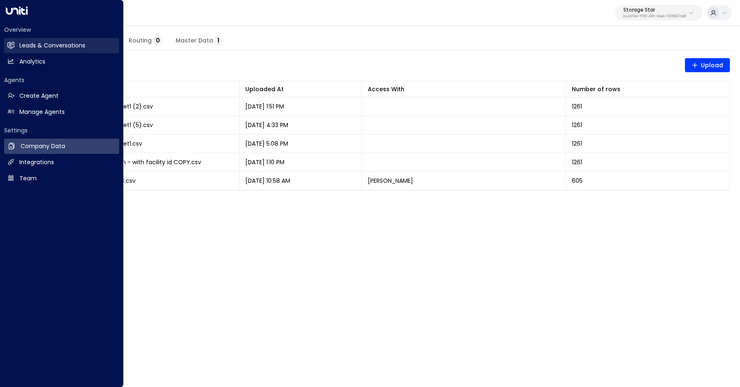
click at [91, 45] on link "Leads & Conversations Leads & Conversations" at bounding box center [61, 45] width 115 height 15
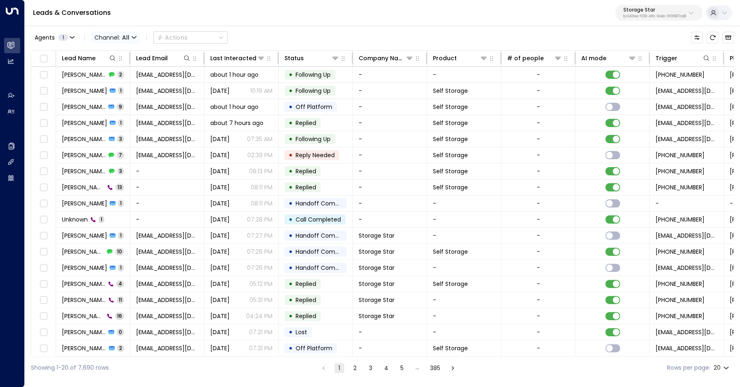
click at [127, 39] on span "All" at bounding box center [125, 37] width 7 height 7
click at [111, 87] on span "Voice" at bounding box center [104, 84] width 13 height 5
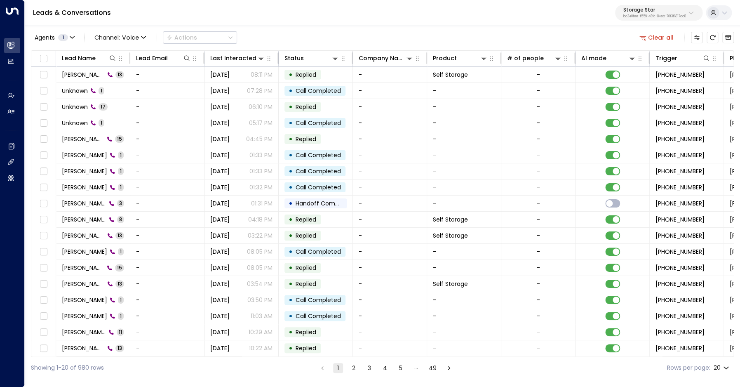
click at [722, 367] on body "Overview Leads & Conversations Leads & Conversations Analytics Analytics Agents…" at bounding box center [370, 189] width 740 height 378
click at [721, 372] on li "100" at bounding box center [720, 369] width 23 height 15
type input "***"
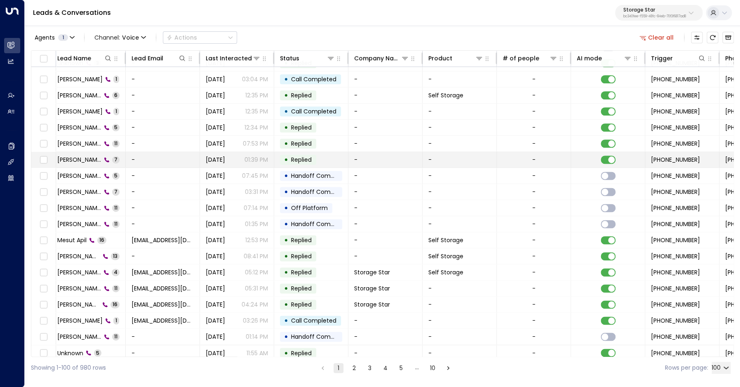
scroll to position [446, 5]
click at [89, 162] on span "Brianna Butterfield" at bounding box center [79, 159] width 44 height 8
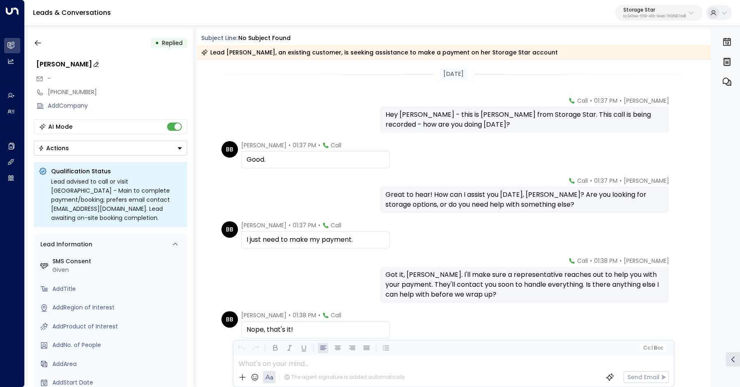
click at [67, 66] on div "Brianna Butterfield" at bounding box center [111, 64] width 151 height 10
click at [78, 65] on input "**********" at bounding box center [110, 64] width 148 height 10
click at [37, 39] on icon "button" at bounding box center [38, 43] width 8 height 8
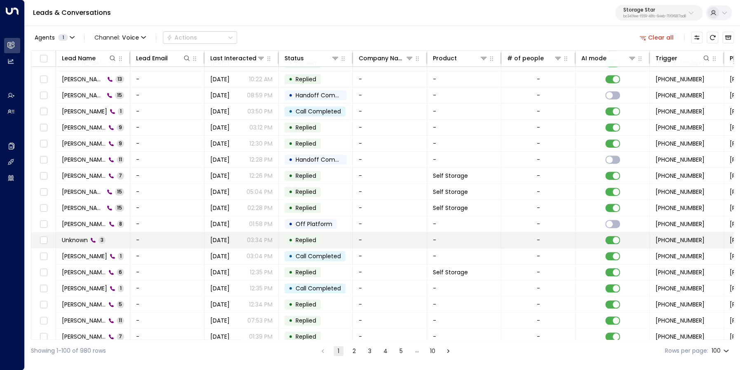
scroll to position [265, 0]
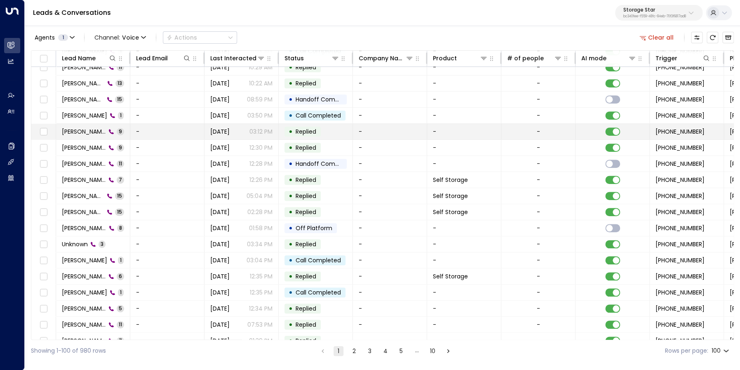
click at [75, 134] on span "Cody" at bounding box center [84, 131] width 44 height 8
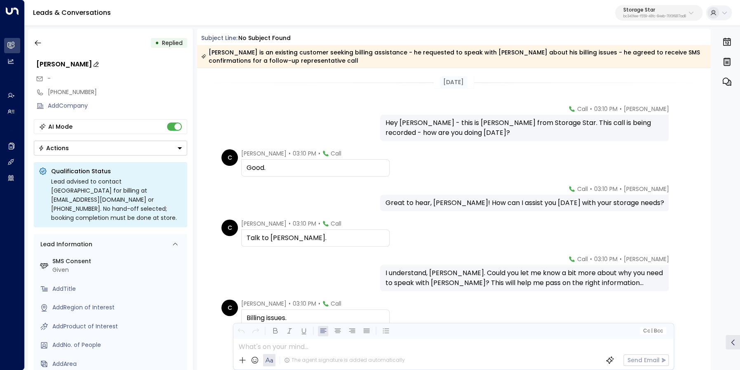
click at [49, 65] on div "Cody" at bounding box center [111, 64] width 151 height 10
click at [37, 40] on icon "button" at bounding box center [38, 43] width 8 height 8
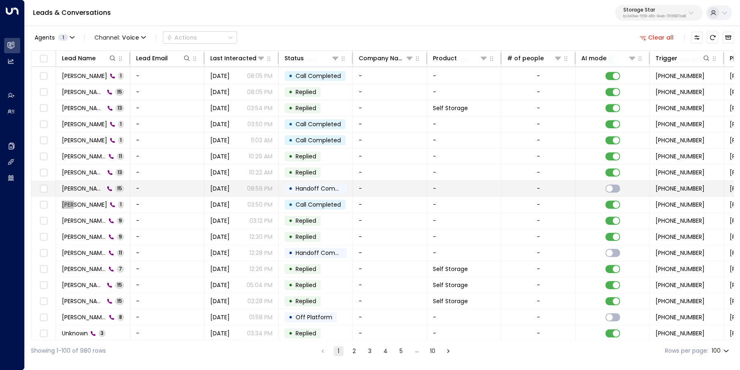
scroll to position [163, 0]
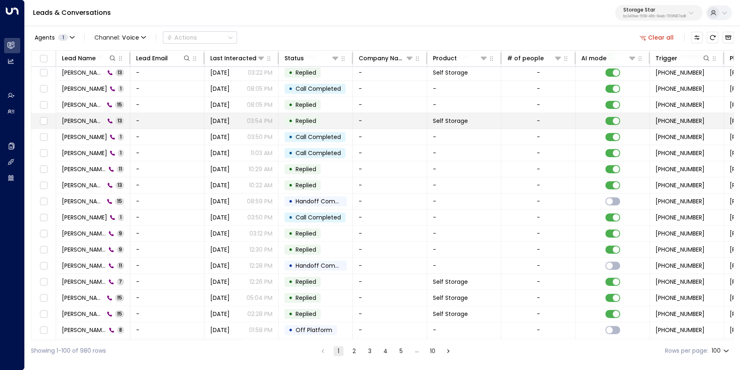
click at [80, 122] on span "Carrie Sargent" at bounding box center [83, 121] width 43 height 8
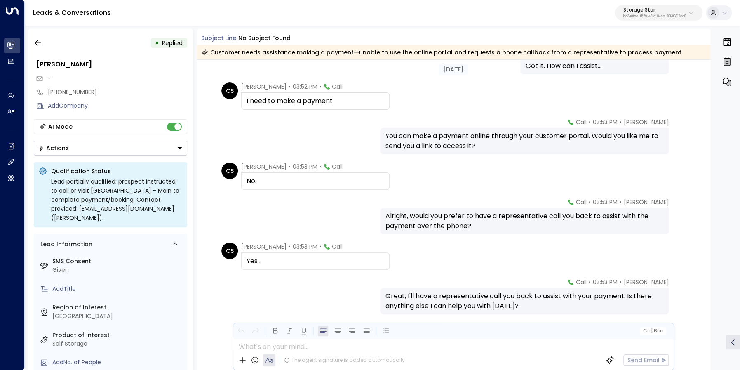
scroll to position [281, 0]
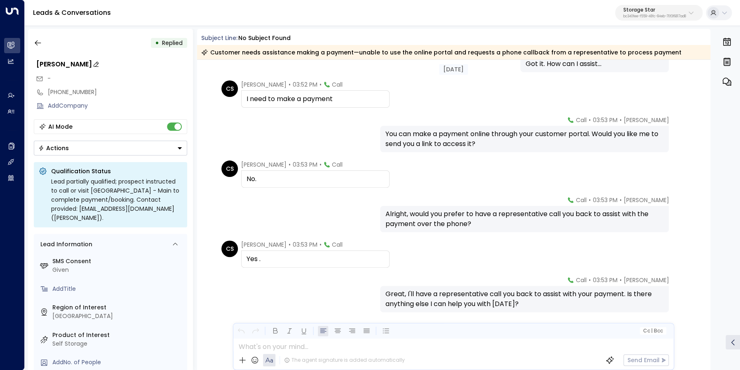
click at [71, 63] on div "Carrie Sargent" at bounding box center [111, 64] width 151 height 10
click at [71, 63] on input "**********" at bounding box center [110, 64] width 148 height 10
click at [40, 45] on icon "button" at bounding box center [38, 43] width 8 height 8
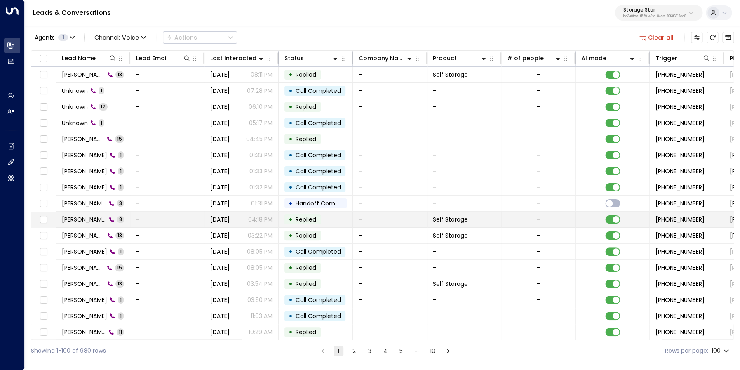
click at [85, 218] on span "Tracy Wild" at bounding box center [84, 219] width 45 height 8
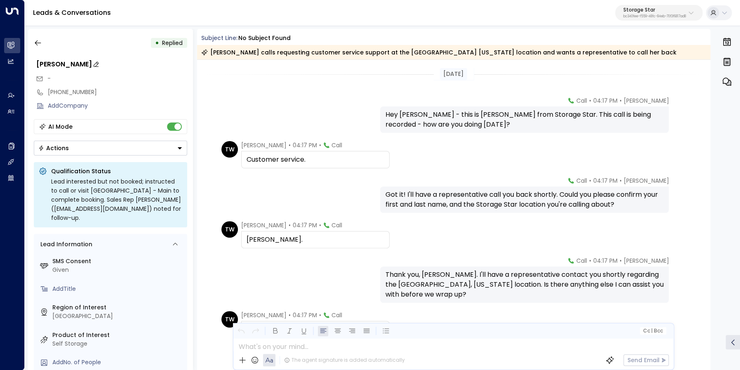
click at [66, 64] on div "Tracy Wild" at bounding box center [111, 64] width 151 height 10
click at [40, 44] on icon "button" at bounding box center [38, 43] width 8 height 8
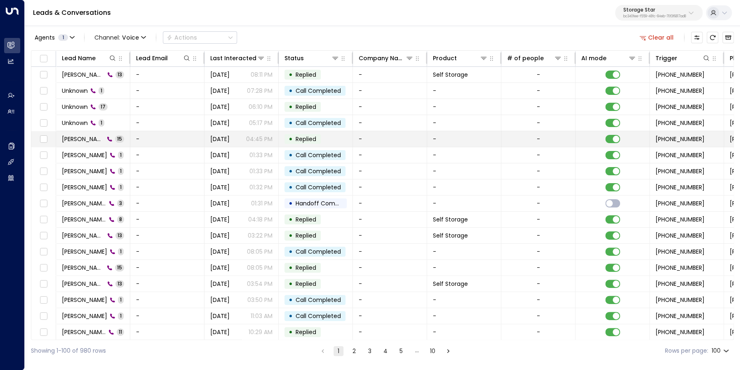
click at [81, 137] on span "Don Chittister" at bounding box center [83, 139] width 42 height 8
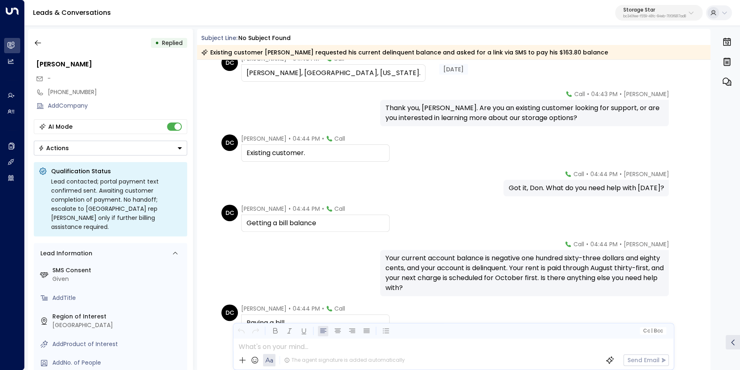
scroll to position [169, 0]
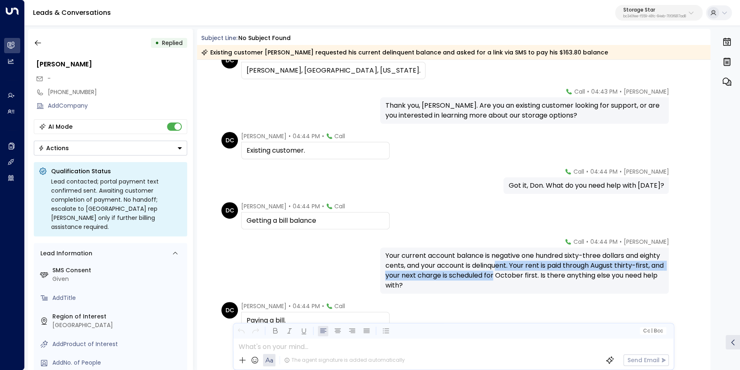
drag, startPoint x: 499, startPoint y: 262, endPoint x: 510, endPoint y: 274, distance: 16.6
click at [510, 274] on div "Your current account balance is negative one hundred sixty-three dollars and ei…" at bounding box center [524, 271] width 279 height 40
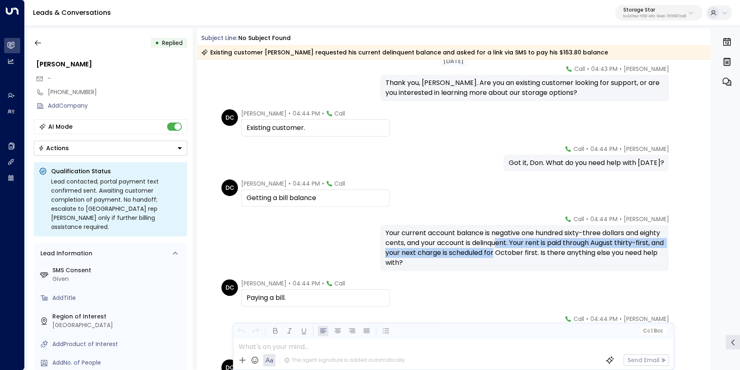
scroll to position [190, 0]
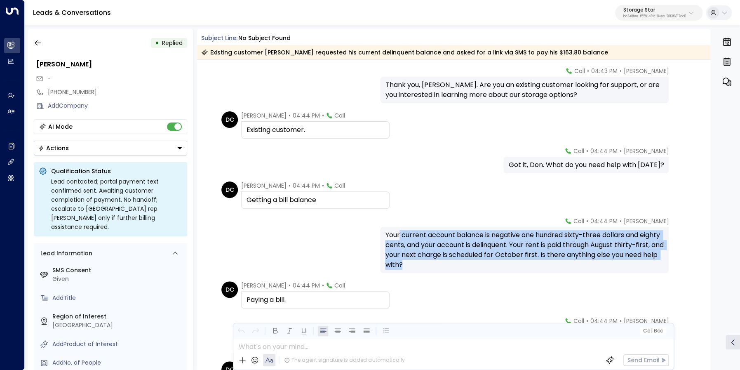
drag, startPoint x: 400, startPoint y: 239, endPoint x: 471, endPoint y: 267, distance: 75.8
click at [471, 267] on div "Your current account balance is negative one hundred sixty-three dollars and ei…" at bounding box center [524, 250] width 279 height 40
click at [42, 42] on icon "button" at bounding box center [38, 43] width 8 height 8
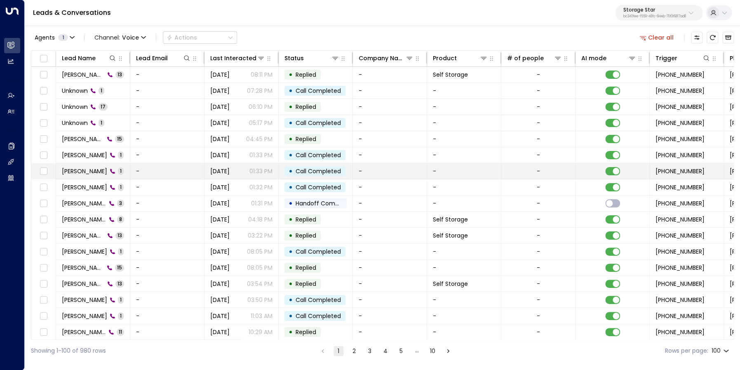
scroll to position [0, 1]
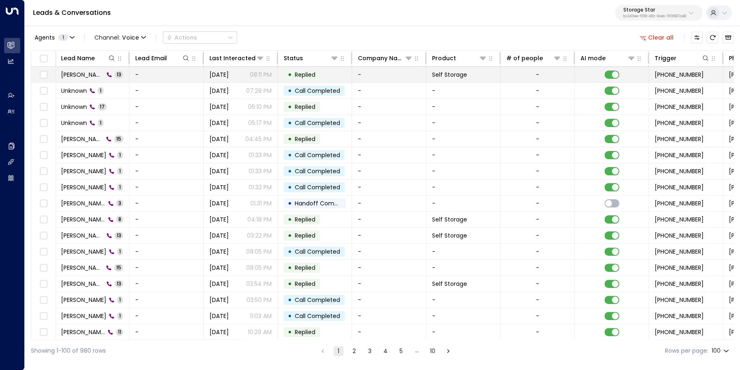
click at [85, 74] on span "[PERSON_NAME]" at bounding box center [82, 74] width 43 height 8
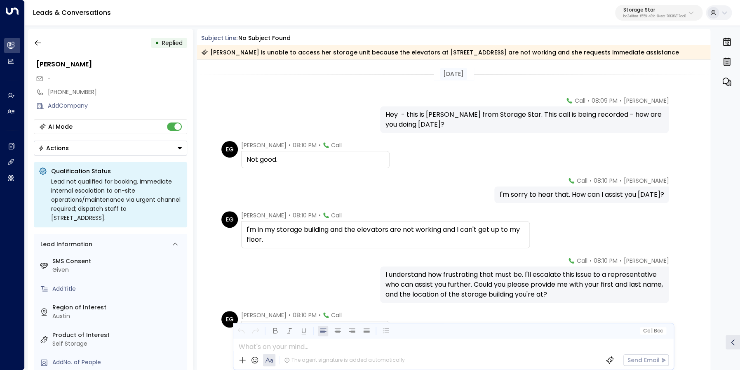
click at [438, 232] on div "I'm in my storage building and the elevators are not working and I can't get up…" at bounding box center [385, 235] width 278 height 20
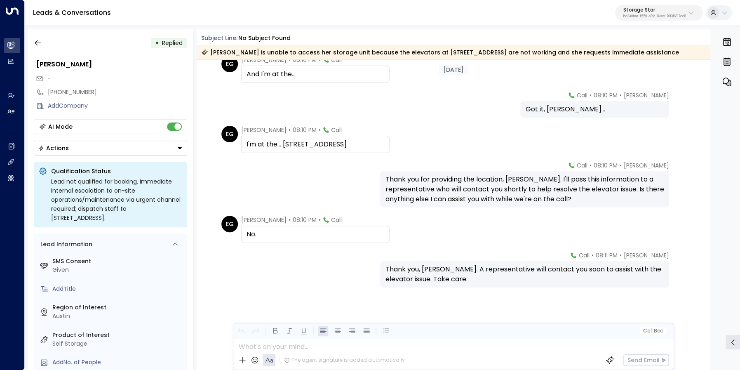
scroll to position [325, 0]
click at [54, 93] on div "[PHONE_NUMBER]" at bounding box center [117, 92] width 139 height 9
click at [54, 93] on input "**********" at bounding box center [116, 92] width 137 height 9
drag, startPoint x: 54, startPoint y: 93, endPoint x: 115, endPoint y: 92, distance: 61.4
click at [115, 92] on input "**********" at bounding box center [116, 92] width 137 height 9
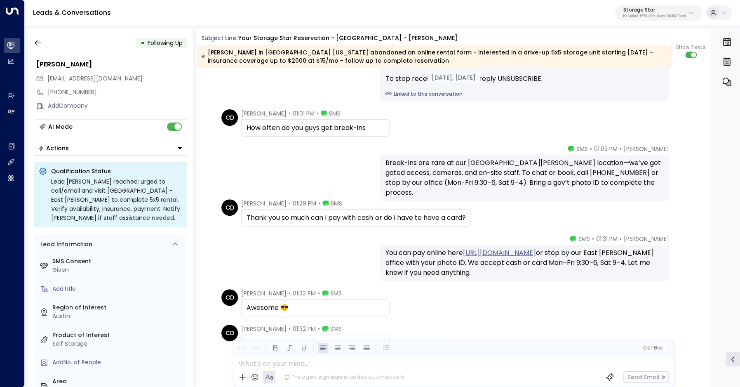
scroll to position [880, 0]
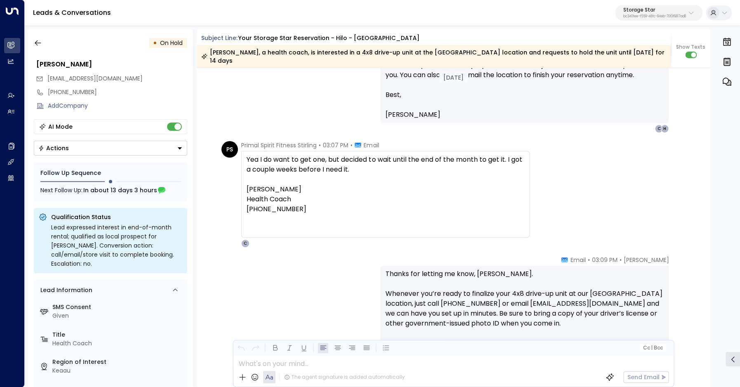
scroll to position [955, 0]
